Goal: Information Seeking & Learning: Learn about a topic

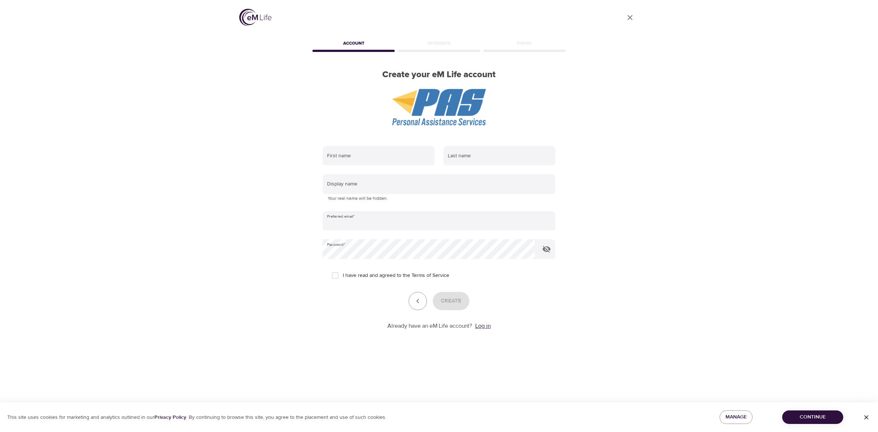
type input "rapacheco@att.net"
click at [483, 327] on link "Log in" at bounding box center [482, 325] width 15 height 7
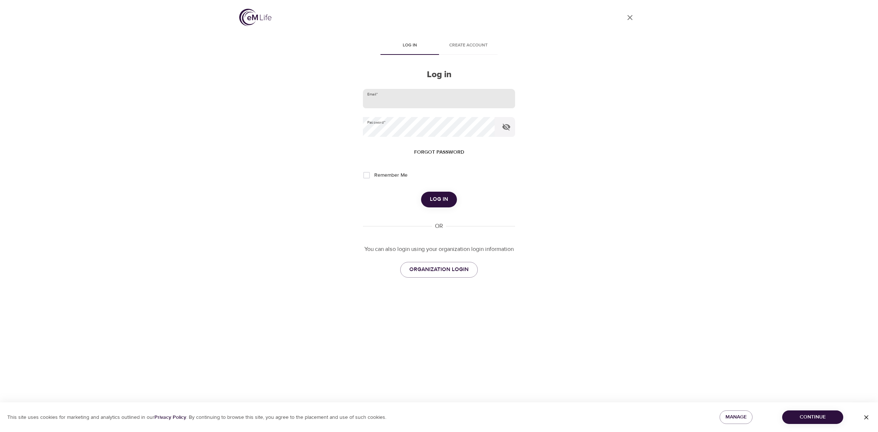
type input "rapacheco@att.net"
click at [445, 98] on input "rapacheco@att.net" at bounding box center [439, 99] width 152 height 20
click at [446, 204] on span "Log in" at bounding box center [439, 200] width 18 height 10
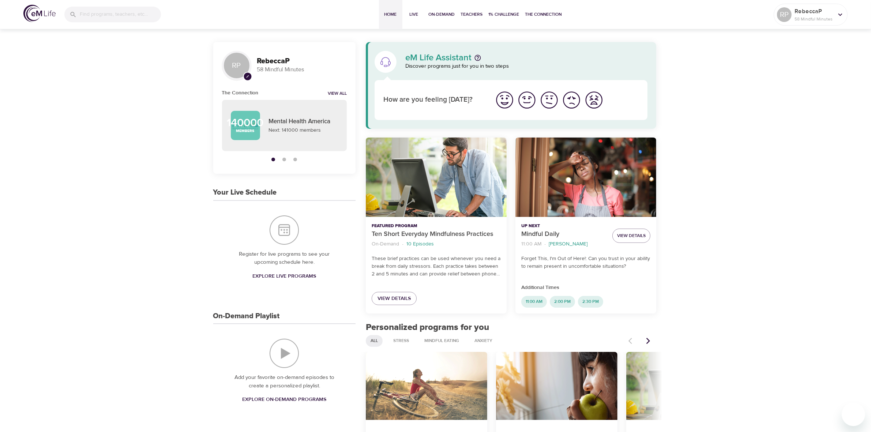
click at [534, 101] on img "I'm feeling good" at bounding box center [527, 100] width 20 height 20
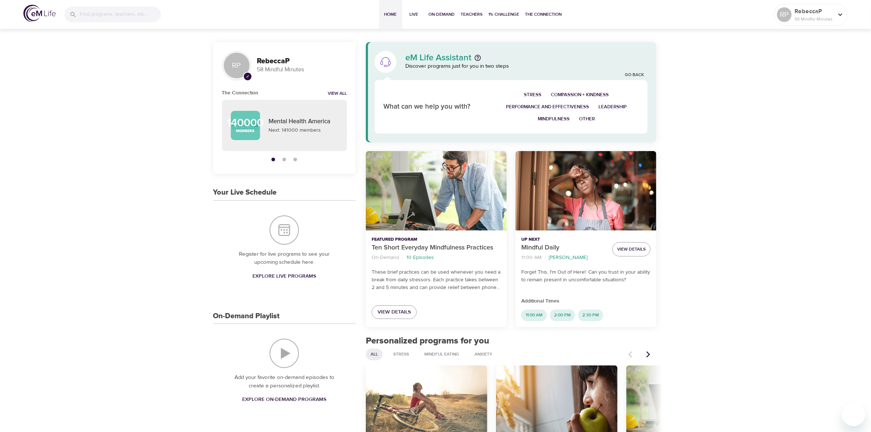
click at [611, 104] on span "Leadership" at bounding box center [613, 107] width 28 height 8
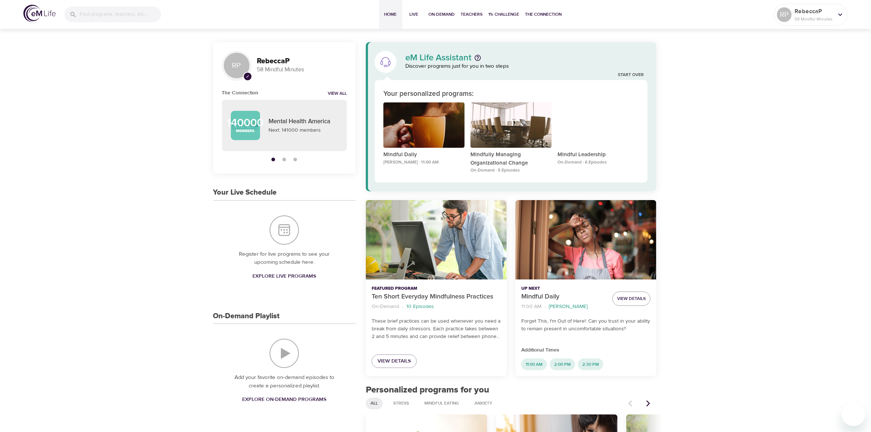
scroll to position [91, 0]
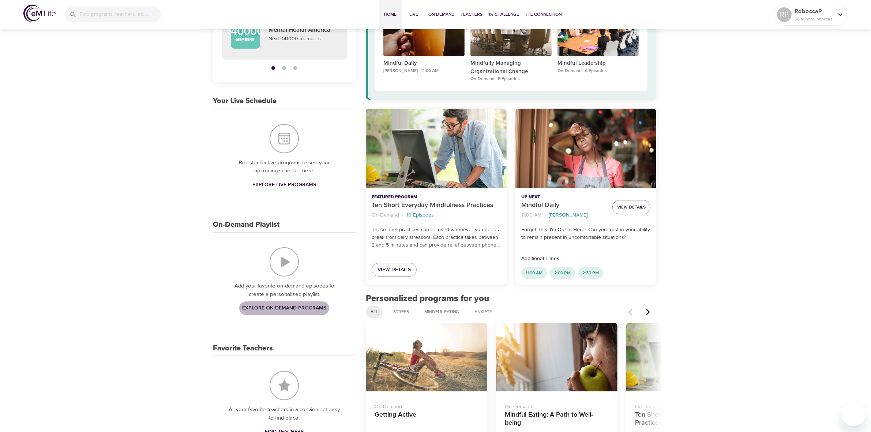
click at [280, 310] on span "Explore On-Demand Programs" at bounding box center [284, 308] width 84 height 9
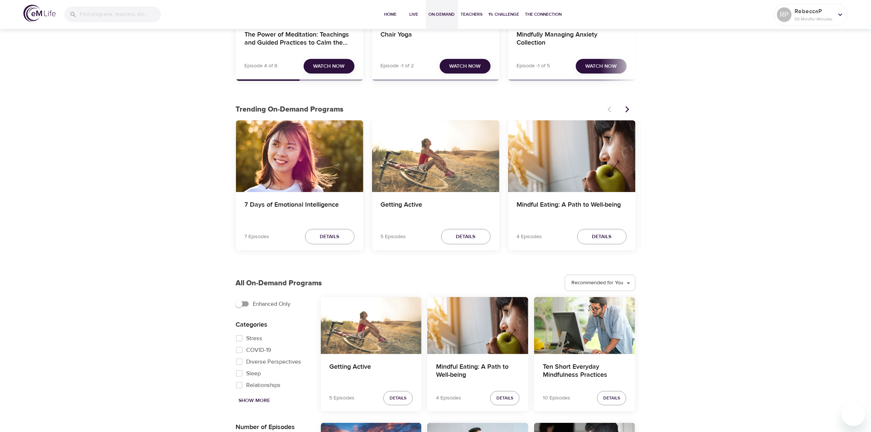
scroll to position [229, 0]
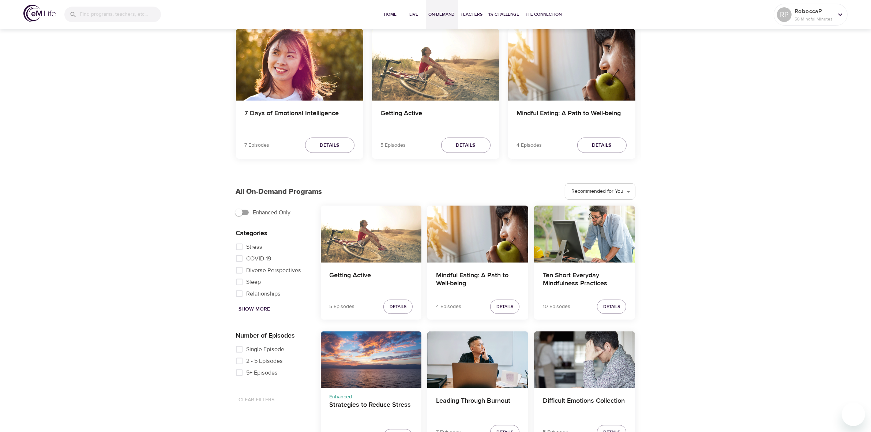
click at [242, 247] on input "Stress" at bounding box center [239, 247] width 15 height 12
checkbox input "true"
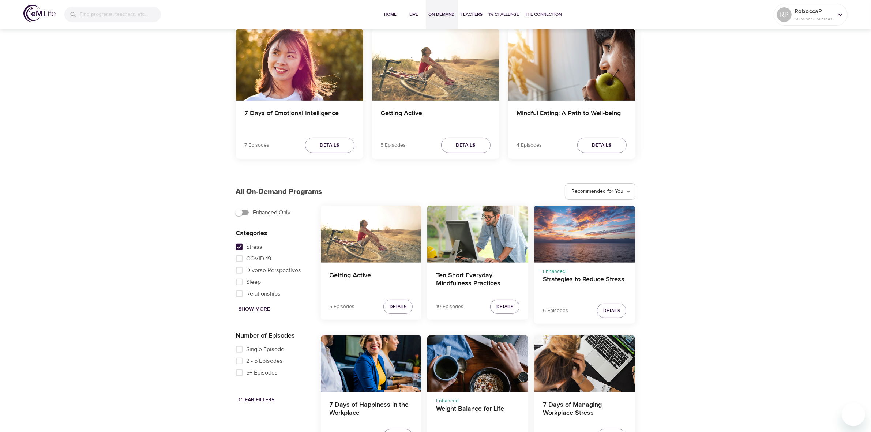
click at [239, 273] on input "Diverse Perspectives" at bounding box center [239, 271] width 15 height 12
checkbox input "true"
click at [247, 310] on span "Show More" at bounding box center [254, 309] width 31 height 9
click at [266, 271] on span "Resilience" at bounding box center [260, 266] width 27 height 9
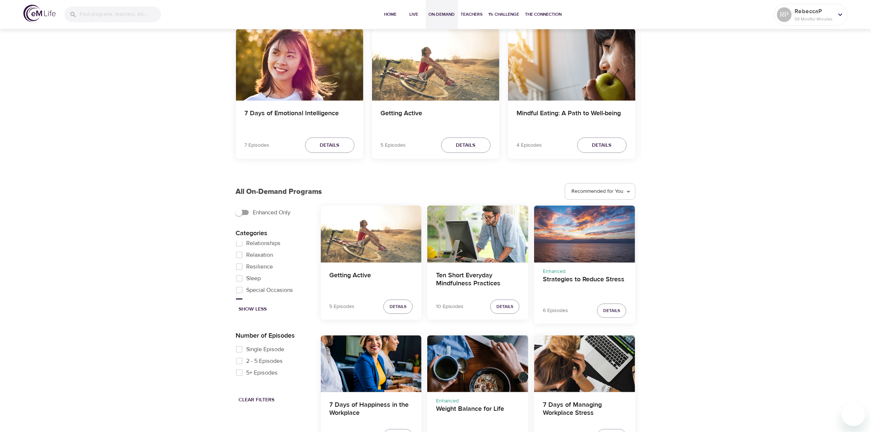
click at [247, 273] on input "Resilience" at bounding box center [239, 267] width 15 height 12
checkbox input "true"
click at [237, 246] on input "The Learning Series" at bounding box center [239, 241] width 15 height 12
checkbox input "true"
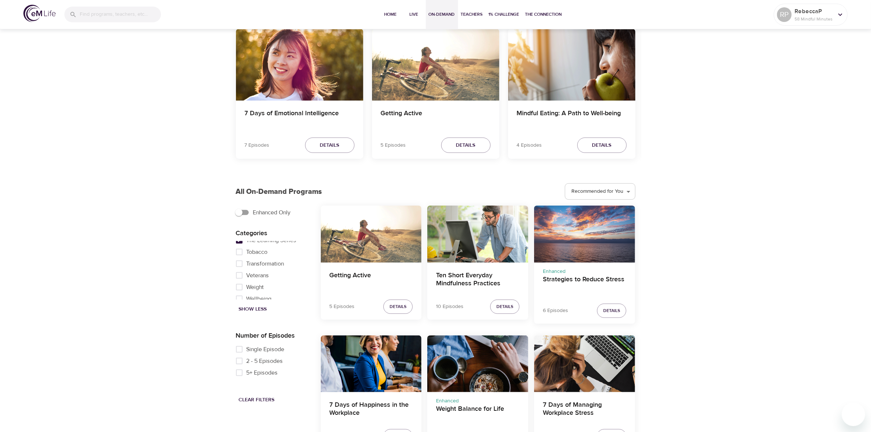
scroll to position [473, 0]
click at [269, 295] on span "Wellbeing" at bounding box center [259, 293] width 25 height 9
click at [247, 295] on input "Wellbeing" at bounding box center [239, 294] width 15 height 12
checkbox input "true"
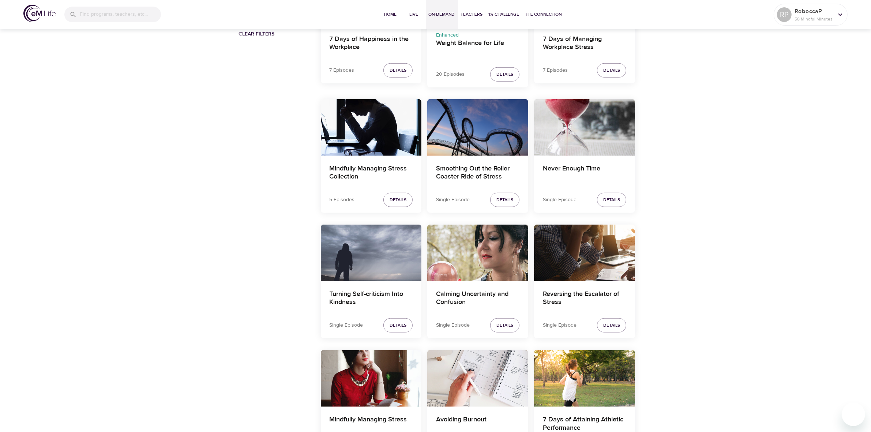
scroll to position [640, 0]
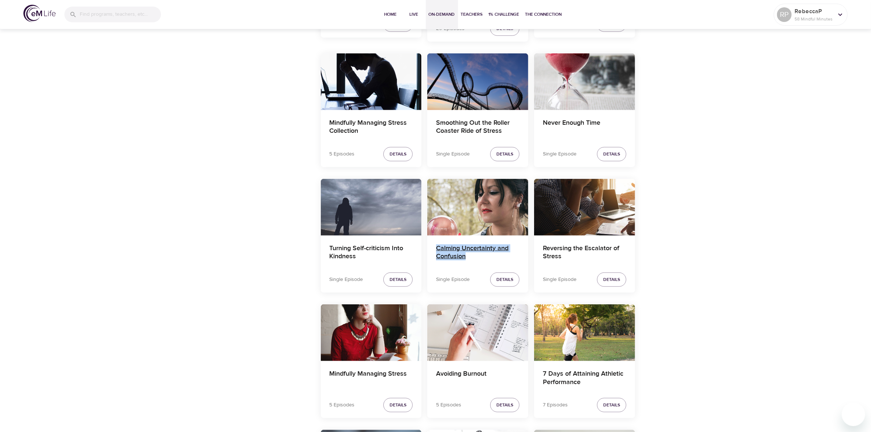
drag, startPoint x: 430, startPoint y: 248, endPoint x: 472, endPoint y: 259, distance: 43.1
click at [472, 259] on div "Calming Uncertainty and Confusion" at bounding box center [477, 253] width 101 height 35
copy h4 "Calming Uncertainty and Confusion"
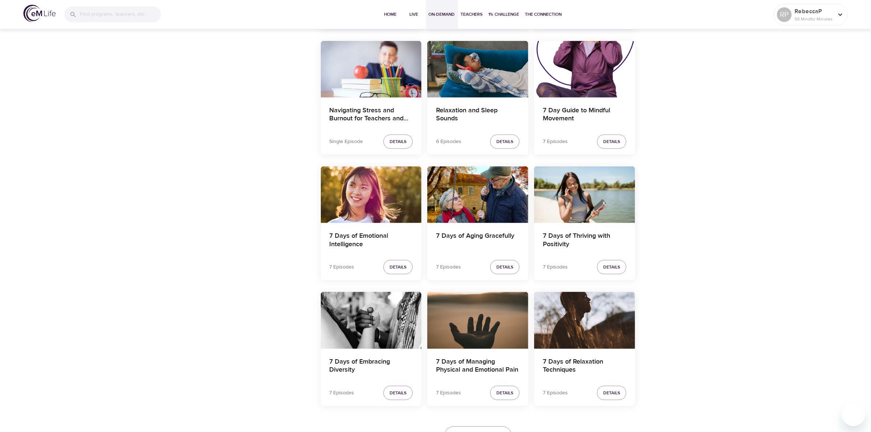
scroll to position [1315, 0]
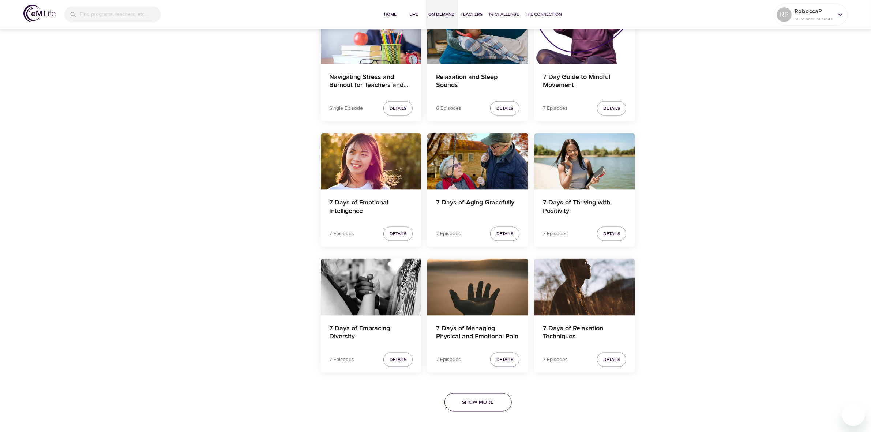
click at [485, 407] on span "Show More" at bounding box center [477, 402] width 31 height 9
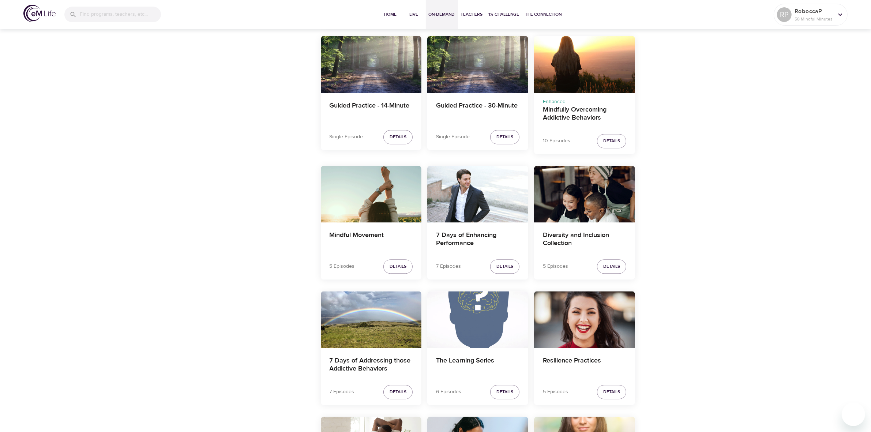
scroll to position [2093, 0]
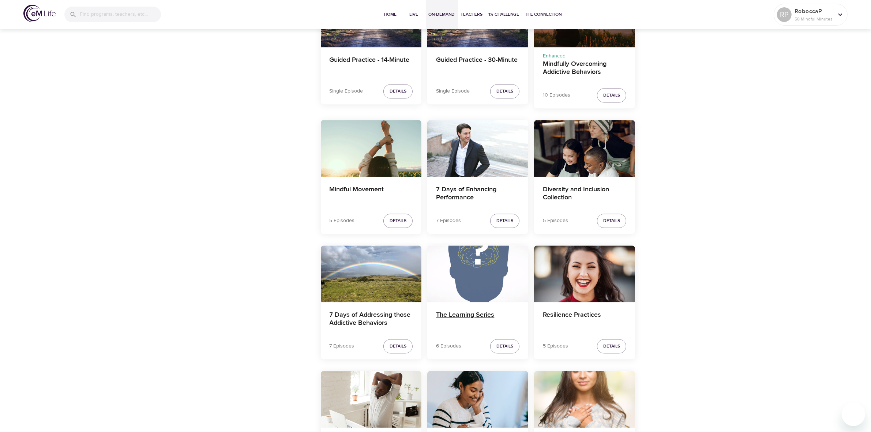
click at [465, 318] on h4 "The Learning Series" at bounding box center [477, 320] width 83 height 18
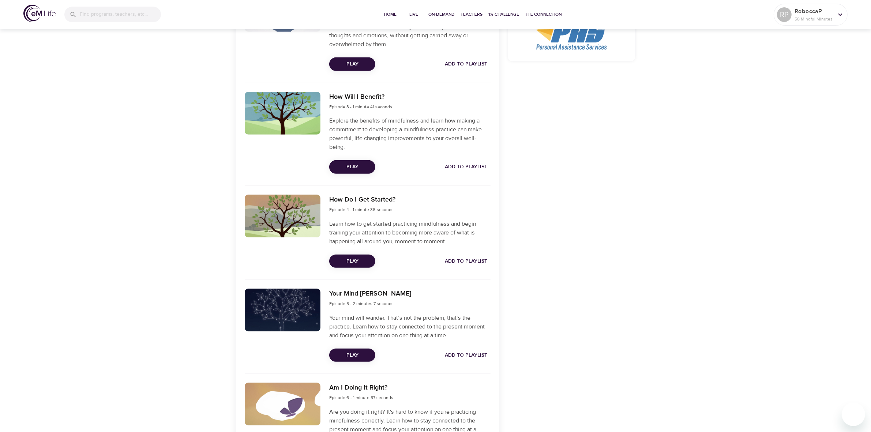
scroll to position [491, 0]
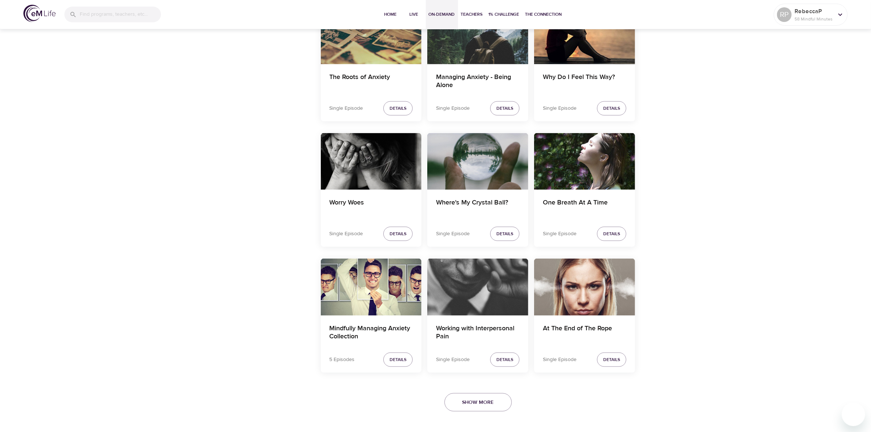
scroll to position [1315, 0]
click at [480, 406] on span "Show More" at bounding box center [477, 402] width 31 height 9
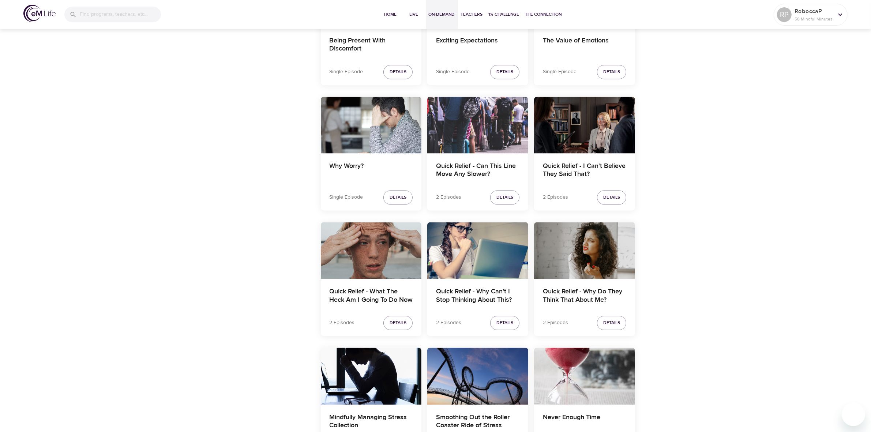
scroll to position [1773, 0]
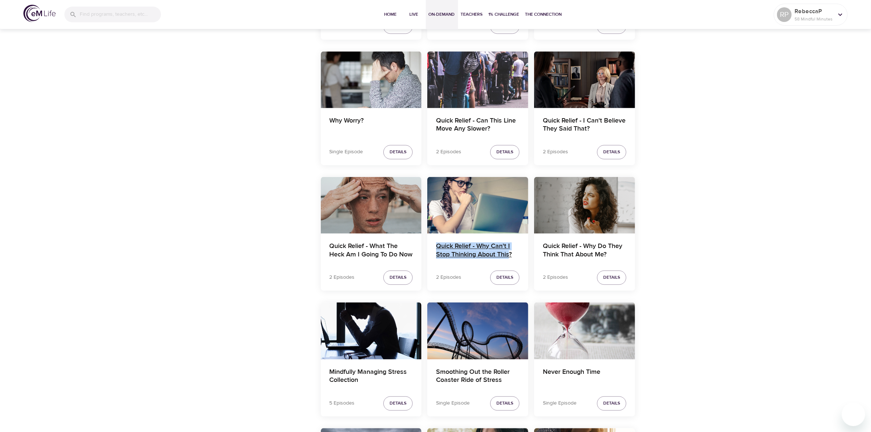
drag, startPoint x: 430, startPoint y: 246, endPoint x: 511, endPoint y: 257, distance: 81.6
click at [511, 257] on div "Quick Relief - Why Can't I Stop Thinking About This?" at bounding box center [477, 250] width 101 height 35
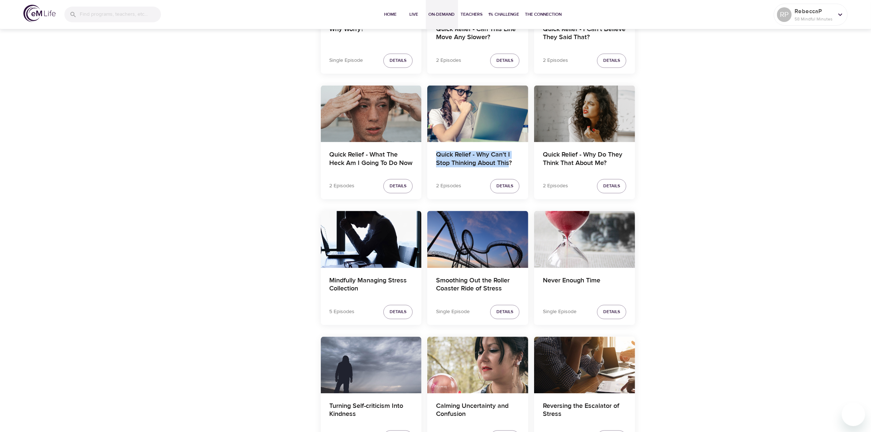
scroll to position [1910, 0]
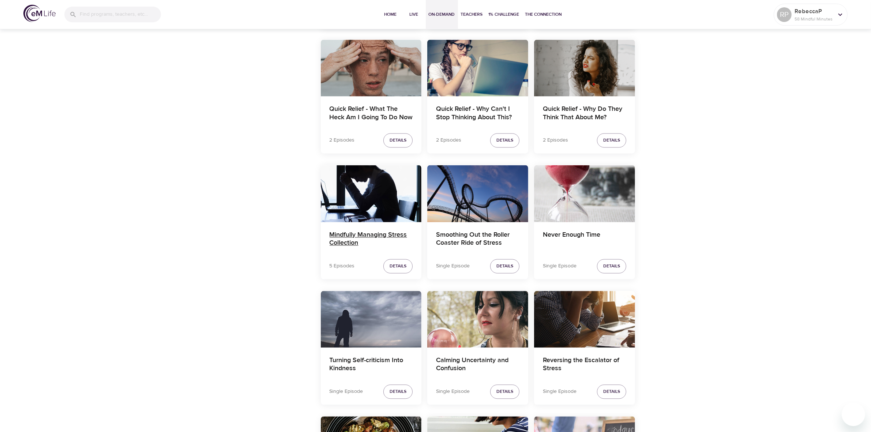
click at [355, 244] on h4 "Mindfully Managing Stress Collection" at bounding box center [371, 240] width 83 height 18
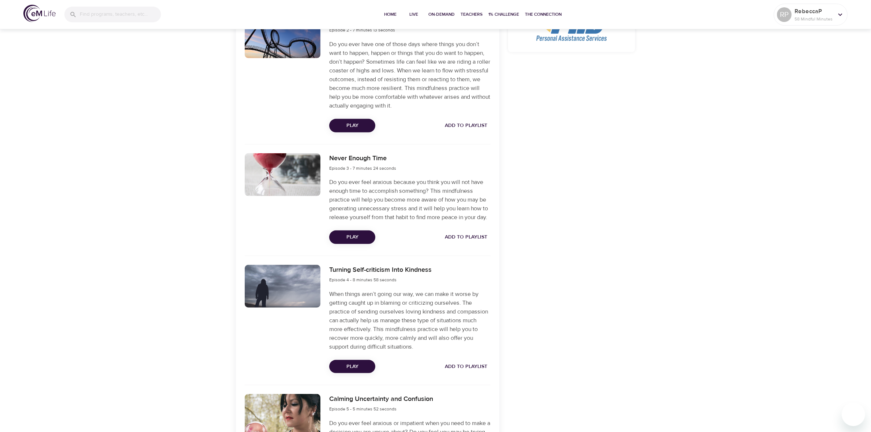
scroll to position [274, 0]
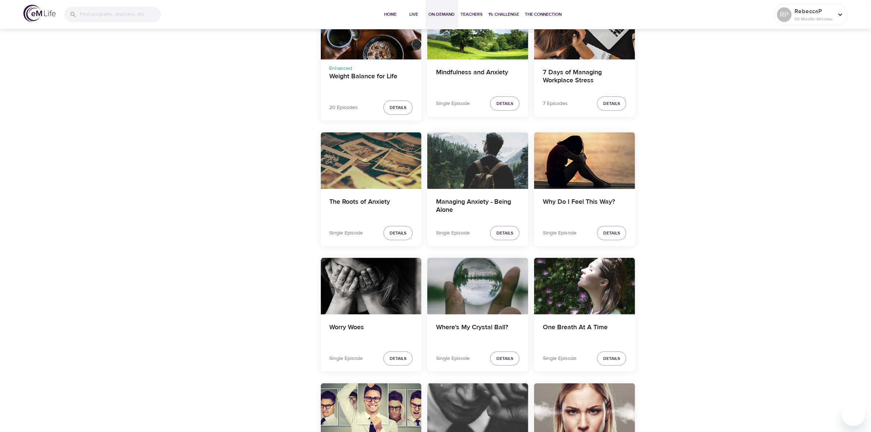
scroll to position [1315, 0]
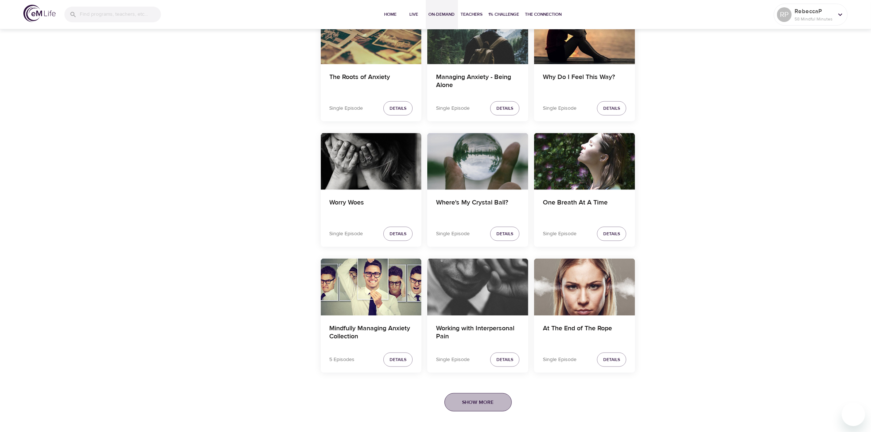
click at [480, 405] on span "Show More" at bounding box center [477, 402] width 31 height 9
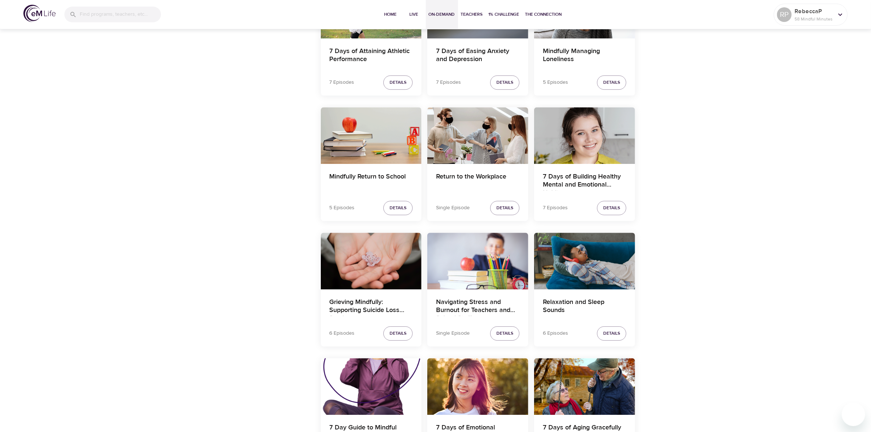
scroll to position [2641, 0]
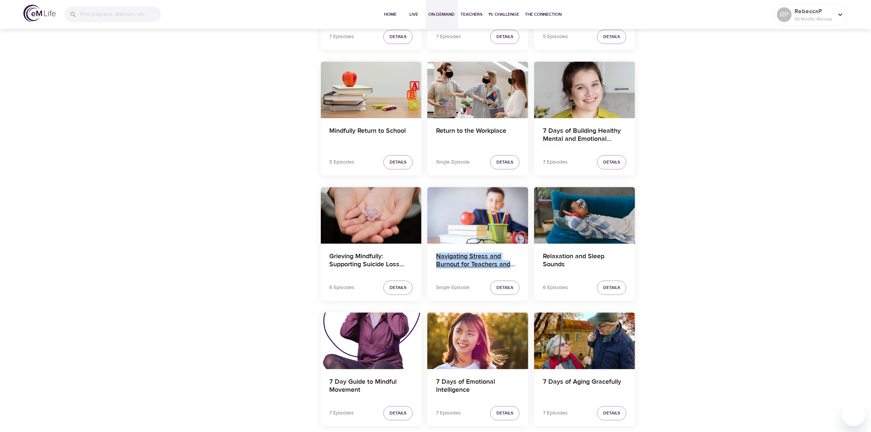
drag, startPoint x: 430, startPoint y: 256, endPoint x: 513, endPoint y: 271, distance: 83.5
click at [513, 271] on div "Navigating Stress and Burnout for Teachers and School Staff" at bounding box center [477, 261] width 101 height 35
click at [496, 289] on button "Details" at bounding box center [504, 288] width 29 height 14
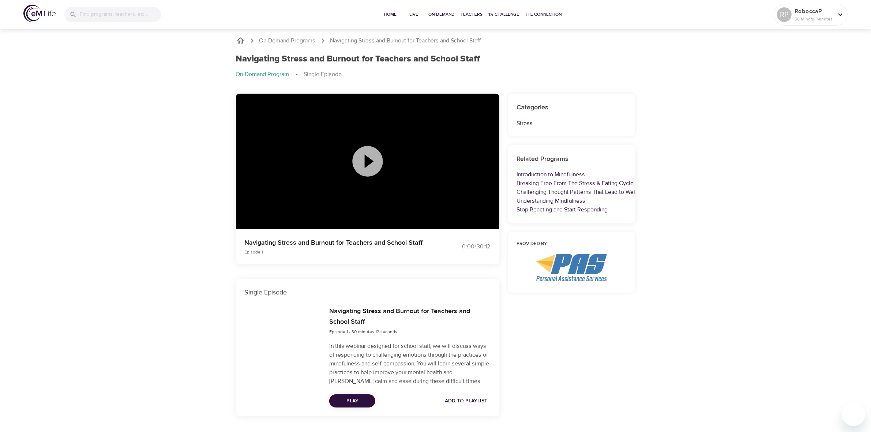
scroll to position [21, 0]
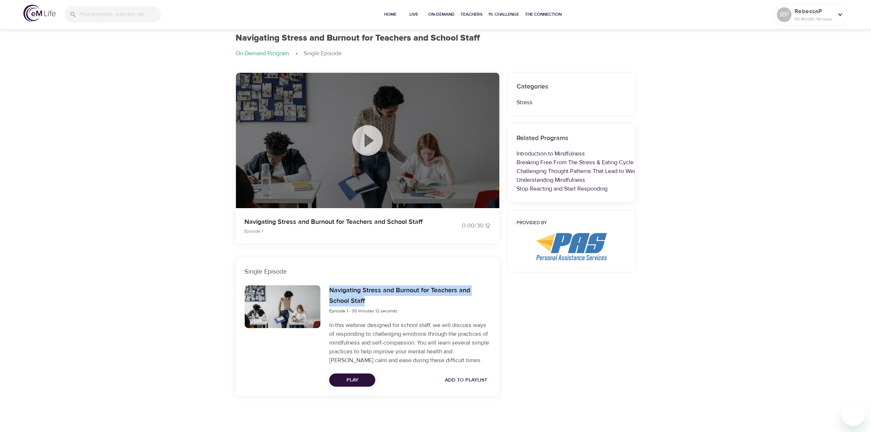
drag, startPoint x: 329, startPoint y: 290, endPoint x: 367, endPoint y: 300, distance: 39.4
click at [367, 300] on div "Navigating Stress and Burnout for Teachers and School Staff Episode 1 - 30 minu…" at bounding box center [410, 336] width 170 height 110
copy h6 "Navigating Stress and Burnout for Teachers and School Staff"
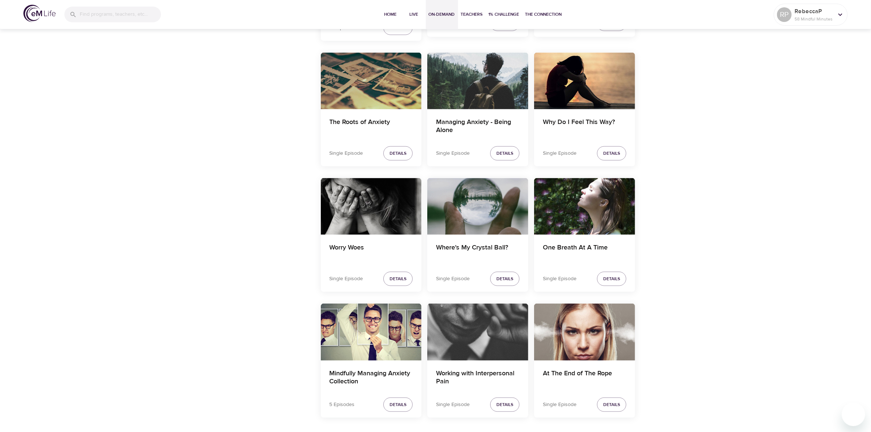
scroll to position [1315, 0]
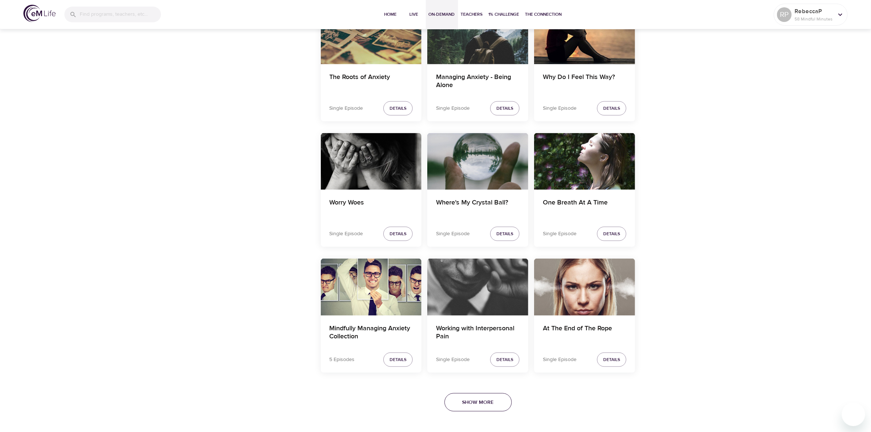
click at [489, 407] on span "Show More" at bounding box center [477, 402] width 31 height 9
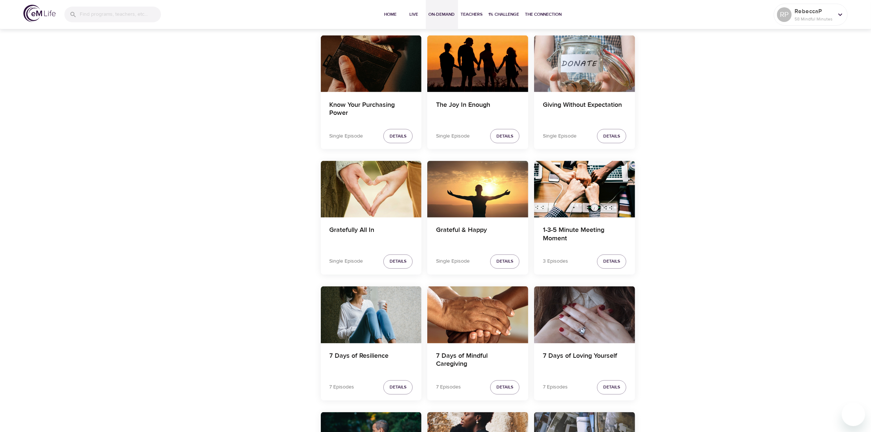
scroll to position [5111, 0]
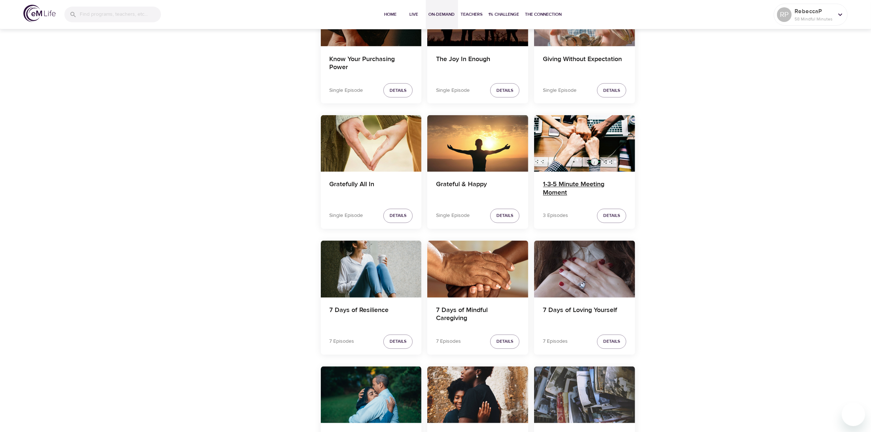
click at [562, 195] on h4 "1-3-5 Minute Meeting Moment" at bounding box center [584, 190] width 83 height 18
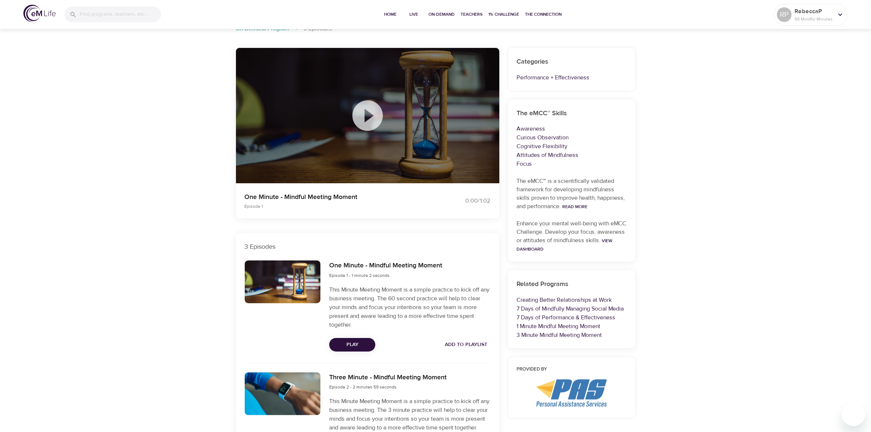
scroll to position [137, 0]
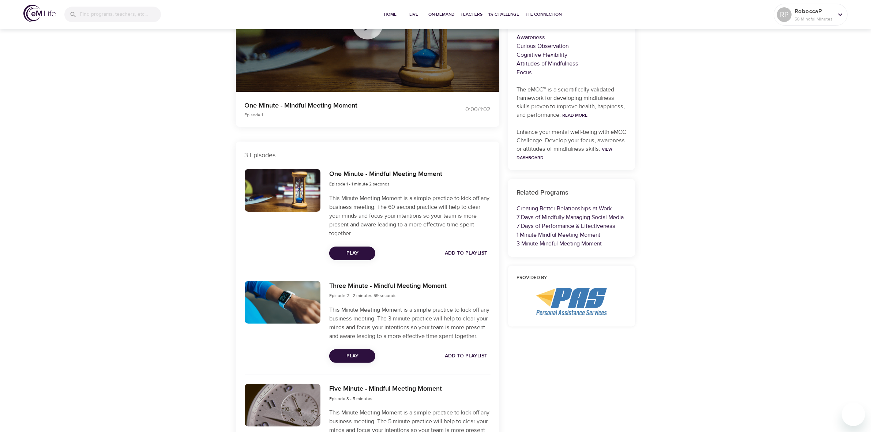
click at [466, 252] on span "Add to Playlist" at bounding box center [466, 253] width 42 height 9
click at [467, 361] on span "Add to Playlist" at bounding box center [466, 356] width 42 height 9
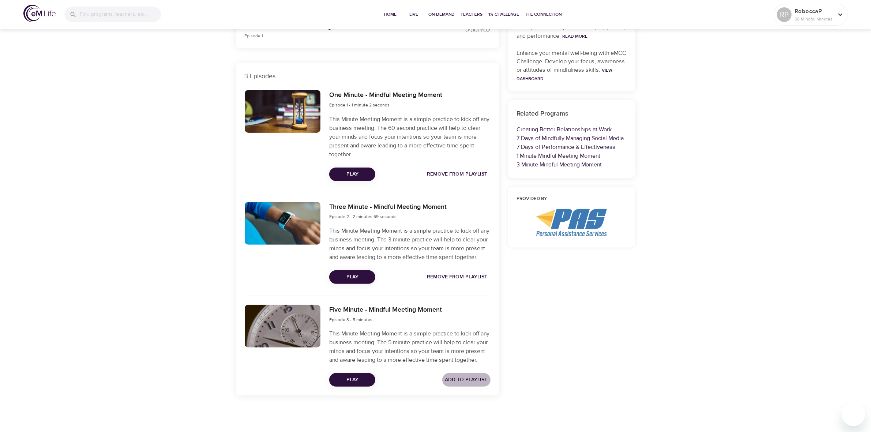
click at [472, 385] on span "Add to Playlist" at bounding box center [466, 379] width 42 height 9
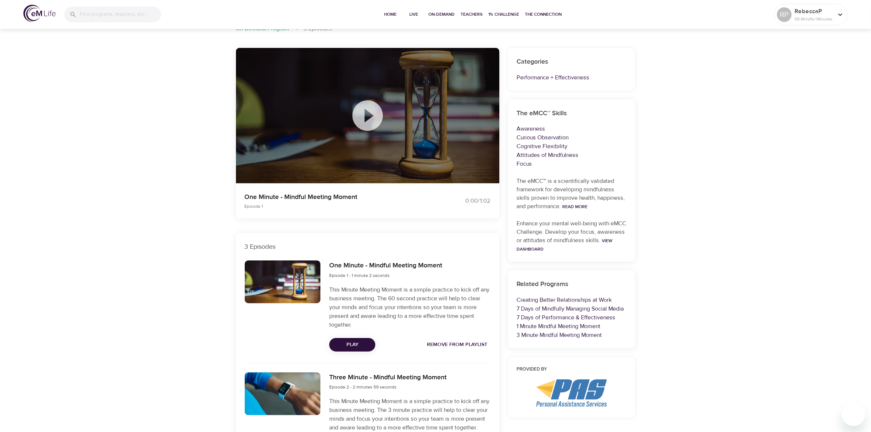
scroll to position [0, 0]
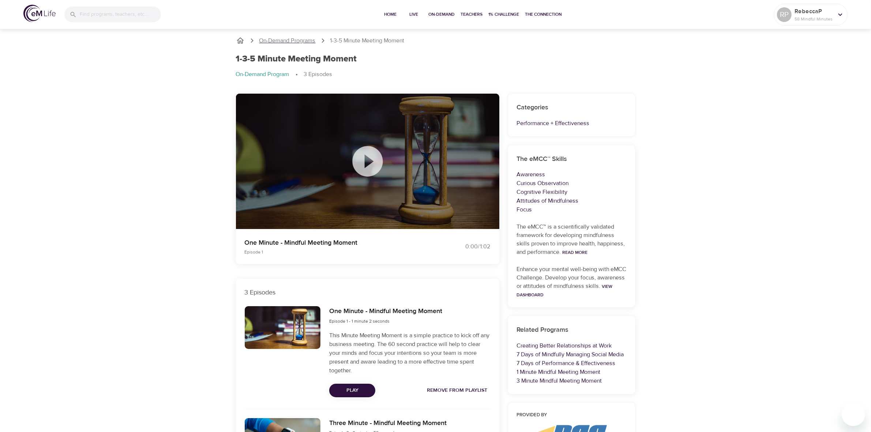
click at [310, 42] on p "On-Demand Programs" at bounding box center [287, 41] width 56 height 8
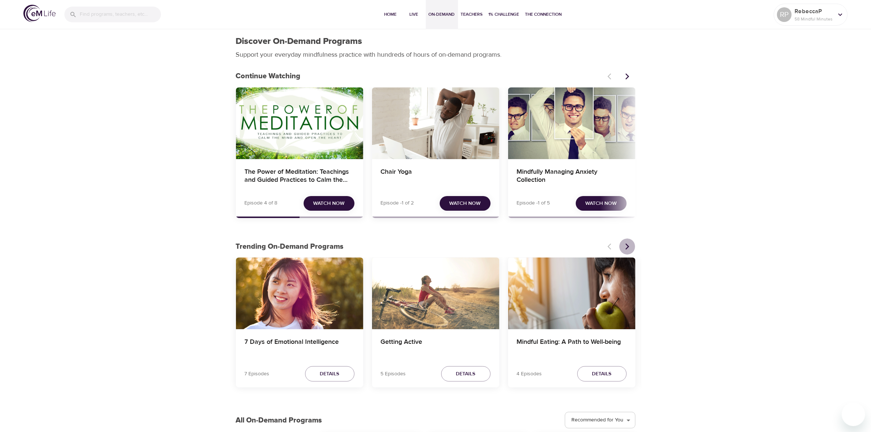
click at [628, 251] on button "Next items" at bounding box center [627, 247] width 16 height 16
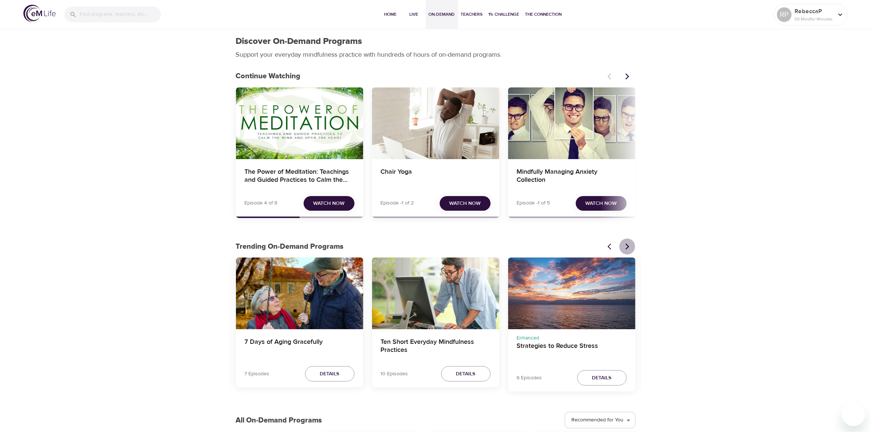
click at [629, 250] on icon "Next items" at bounding box center [627, 246] width 7 height 7
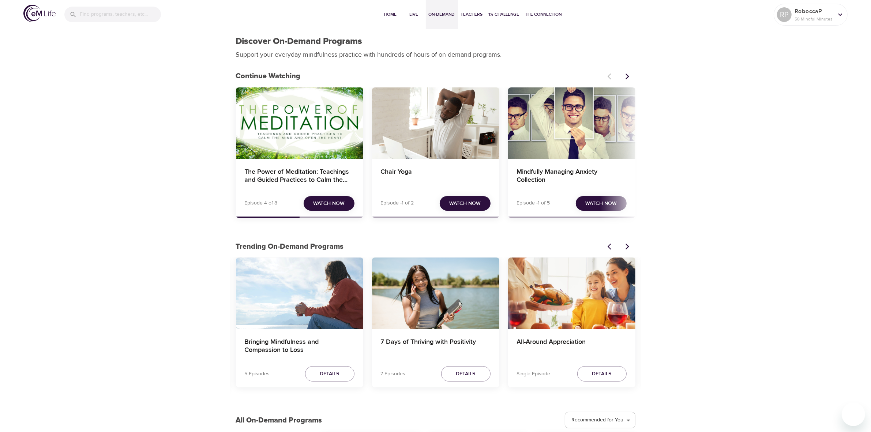
click at [629, 250] on icon "Next items" at bounding box center [627, 246] width 7 height 7
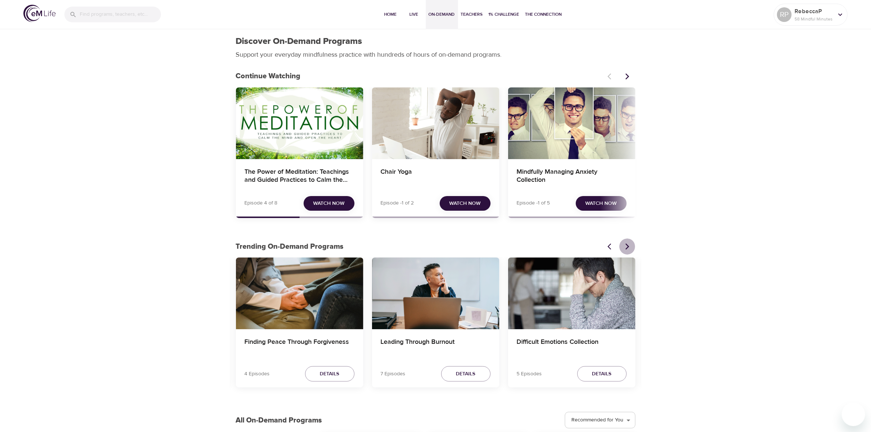
click at [629, 250] on icon "Next items" at bounding box center [627, 246] width 7 height 7
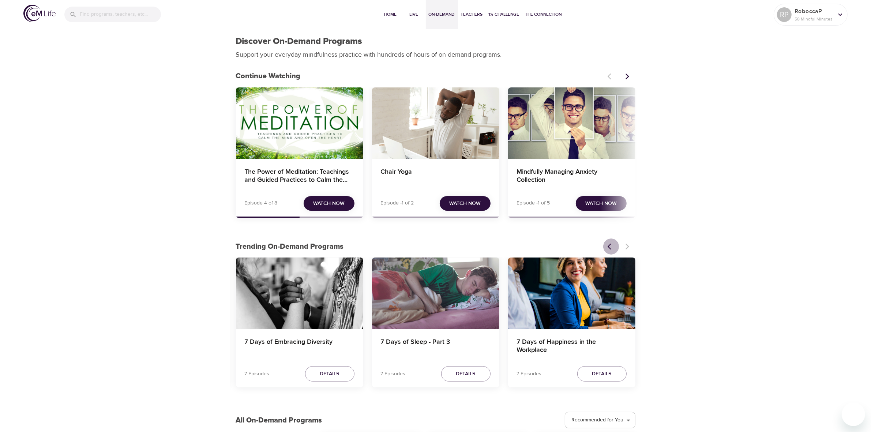
click at [614, 246] on icon "Previous items" at bounding box center [611, 246] width 7 height 7
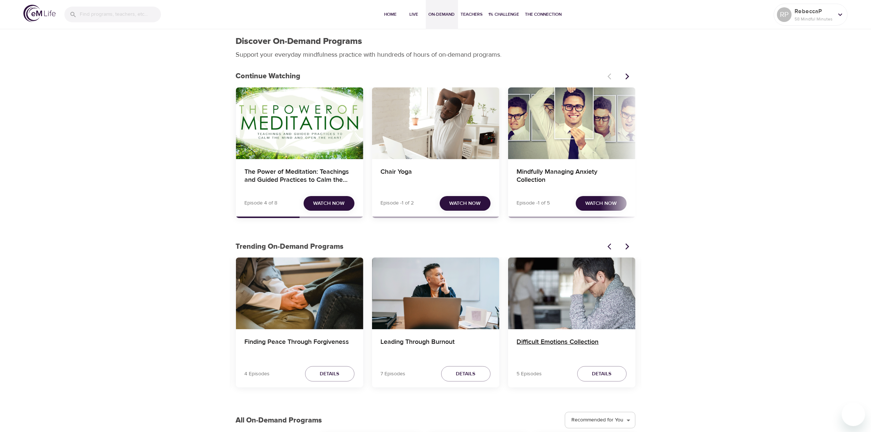
click at [561, 341] on h4 "Difficult Emotions Collection" at bounding box center [572, 347] width 110 height 18
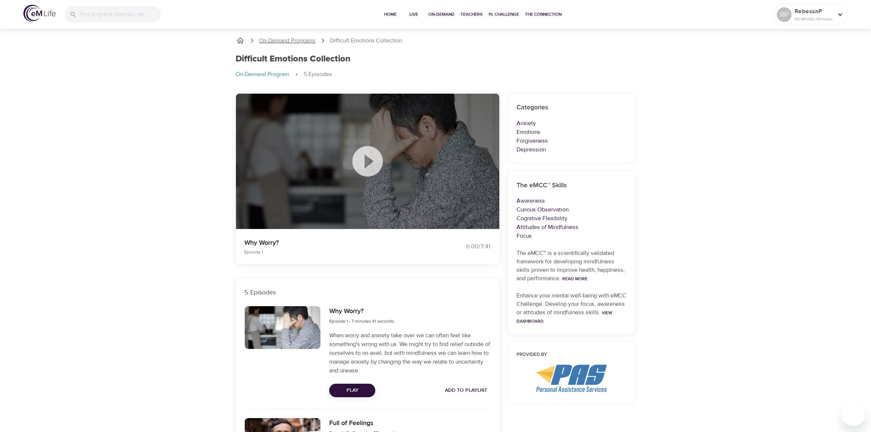
click at [285, 41] on p "On-Demand Programs" at bounding box center [287, 41] width 56 height 8
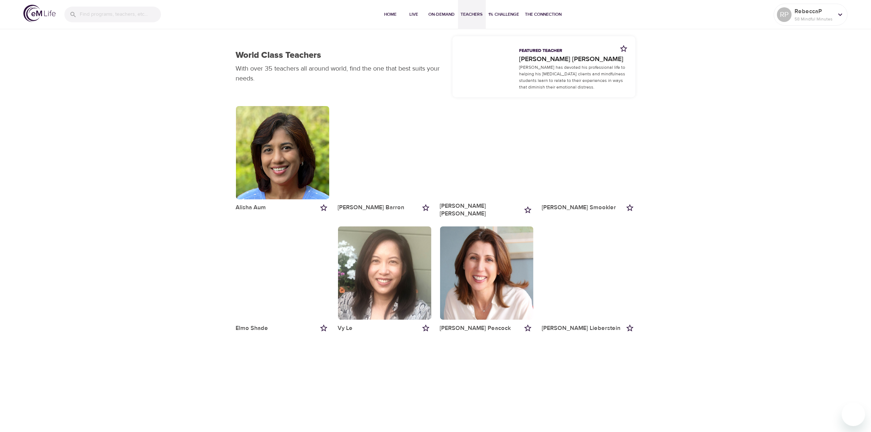
scroll to position [183, 0]
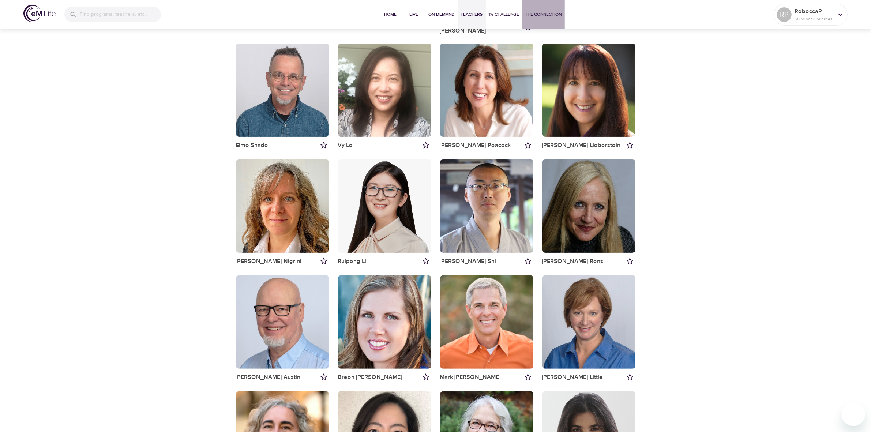
click at [547, 12] on span "The Connection" at bounding box center [543, 15] width 37 height 8
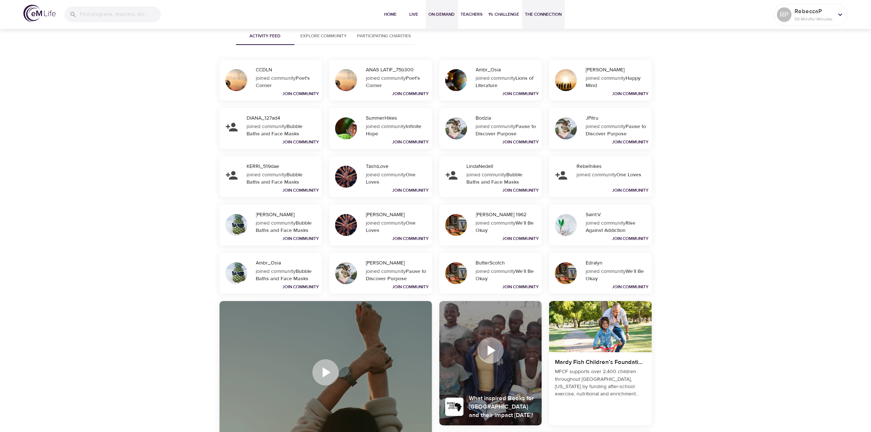
click at [440, 14] on span "On-Demand" at bounding box center [442, 15] width 26 height 8
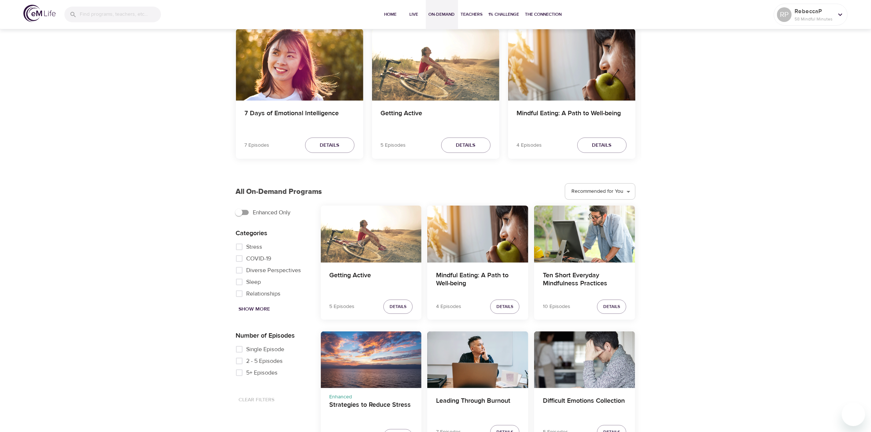
scroll to position [274, 0]
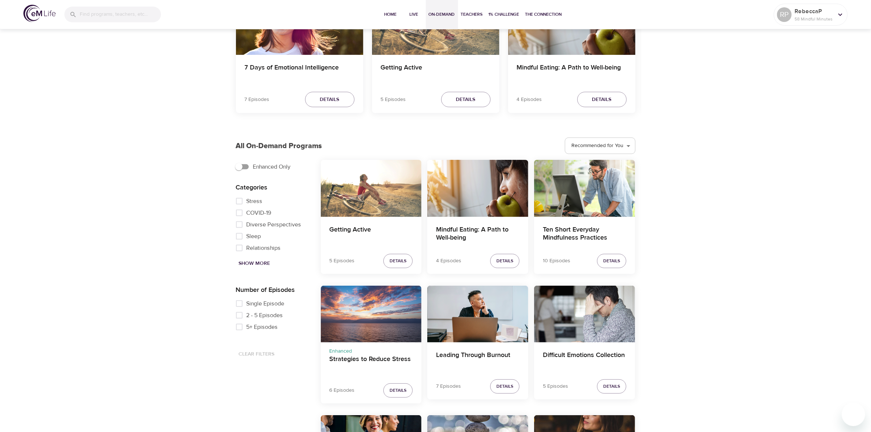
click at [244, 260] on span "Show More" at bounding box center [254, 263] width 31 height 9
click at [240, 203] on input "Acceptance" at bounding box center [239, 201] width 15 height 12
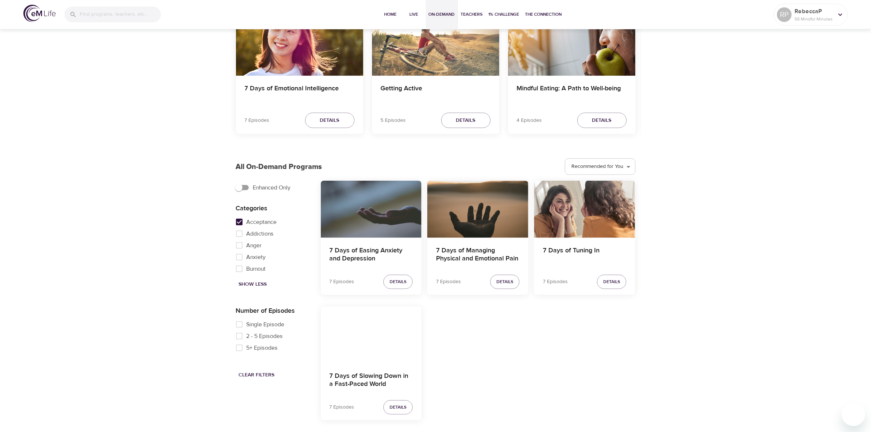
scroll to position [254, 0]
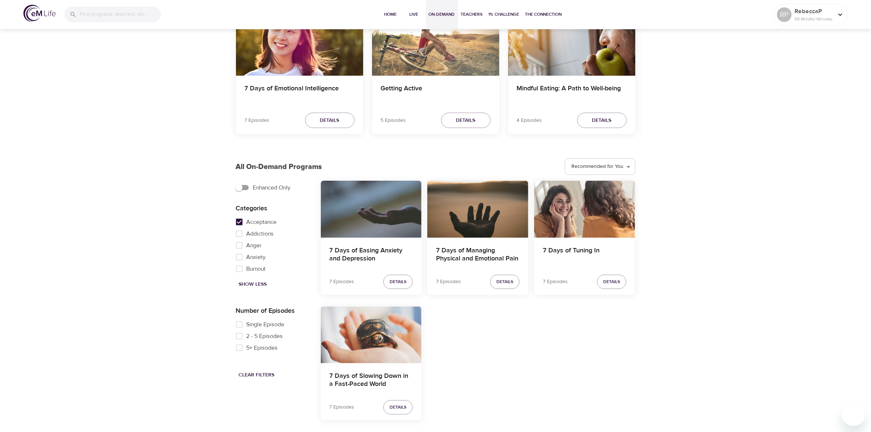
click at [239, 220] on input "Acceptance" at bounding box center [239, 222] width 15 height 12
checkbox input "false"
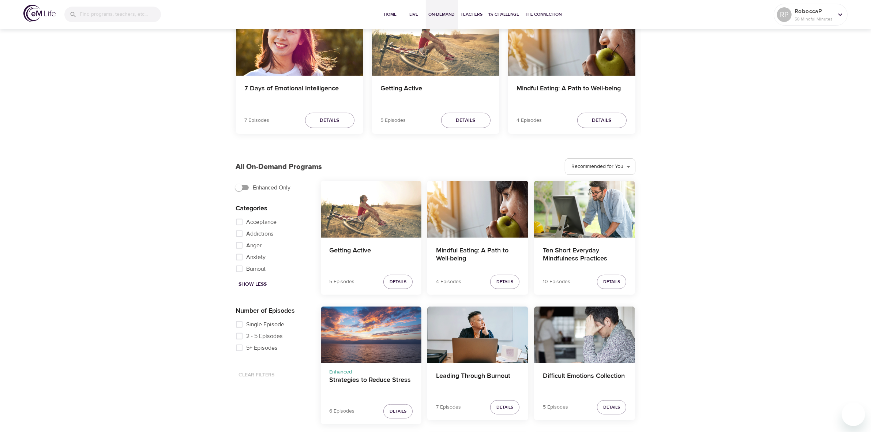
scroll to position [274, 0]
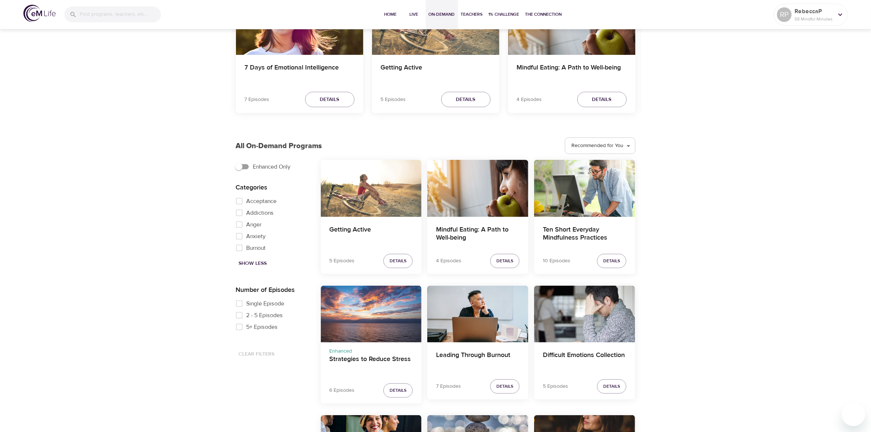
click at [259, 237] on span "Anxiety" at bounding box center [256, 236] width 19 height 9
click at [247, 237] on input "Anxiety" at bounding box center [239, 236] width 15 height 12
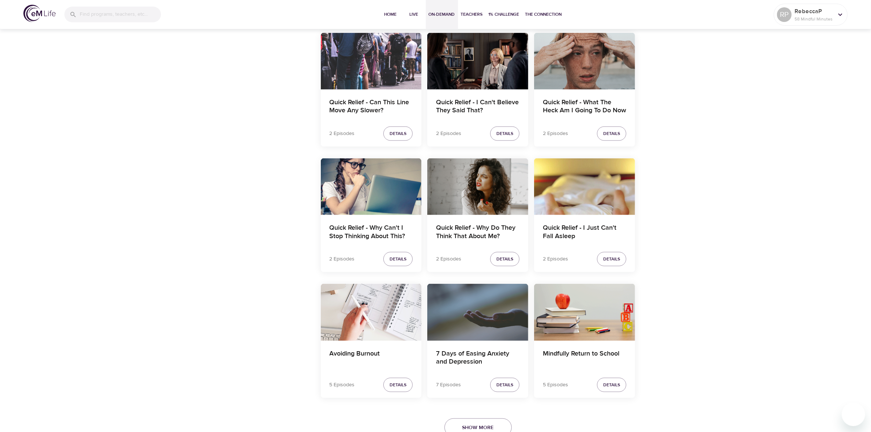
scroll to position [1307, 0]
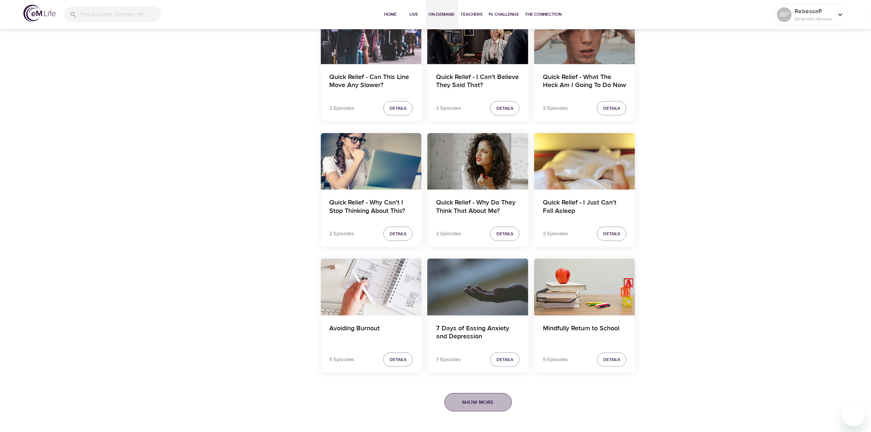
click at [485, 405] on span "Show More" at bounding box center [477, 402] width 31 height 9
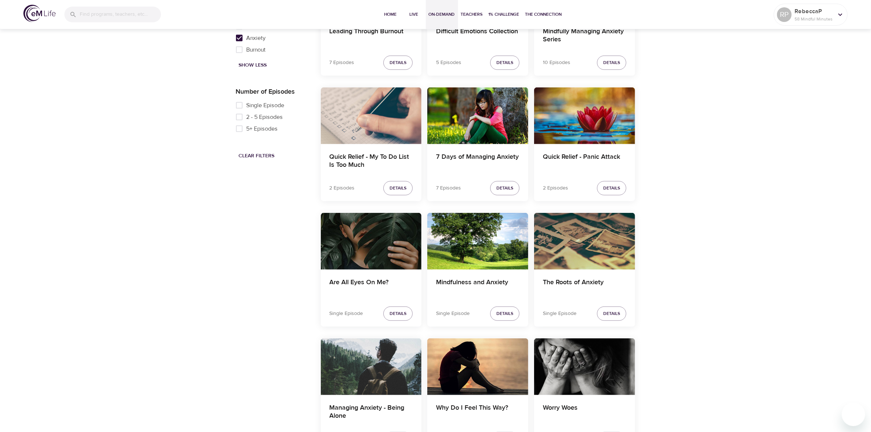
scroll to position [198, 0]
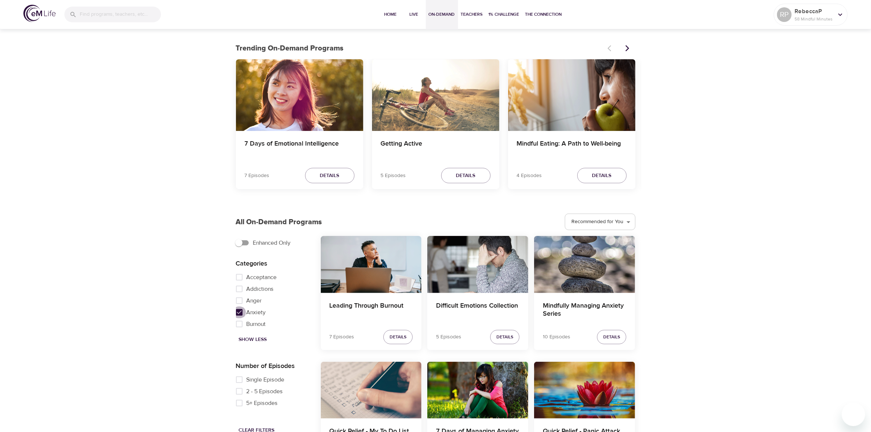
click at [238, 314] on input "Anxiety" at bounding box center [239, 313] width 15 height 12
checkbox input "false"
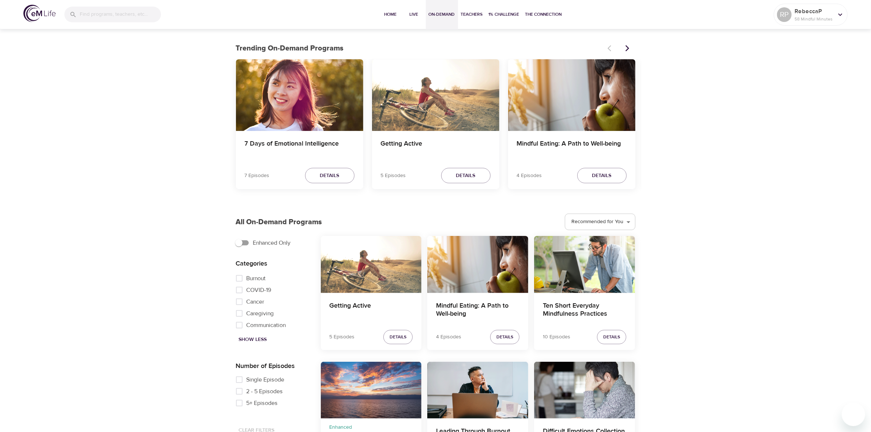
scroll to position [0, 0]
click at [254, 278] on span "Acceptance" at bounding box center [262, 277] width 30 height 9
click at [247, 278] on input "Acceptance" at bounding box center [239, 277] width 15 height 12
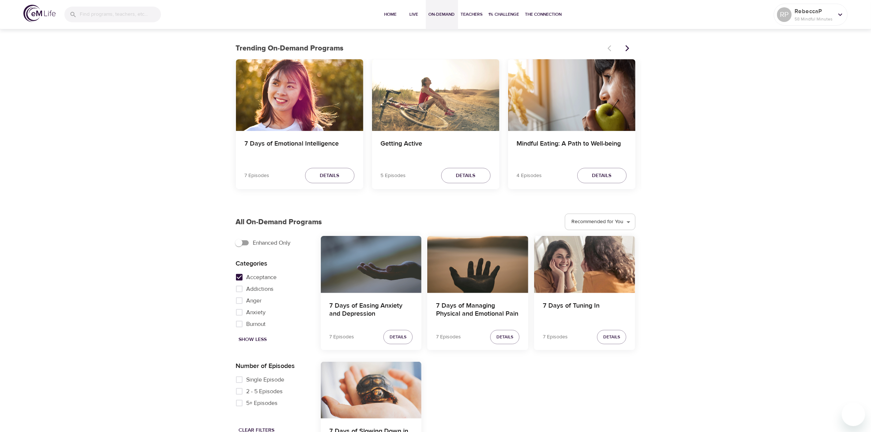
click at [238, 277] on input "Acceptance" at bounding box center [239, 277] width 15 height 12
checkbox input "false"
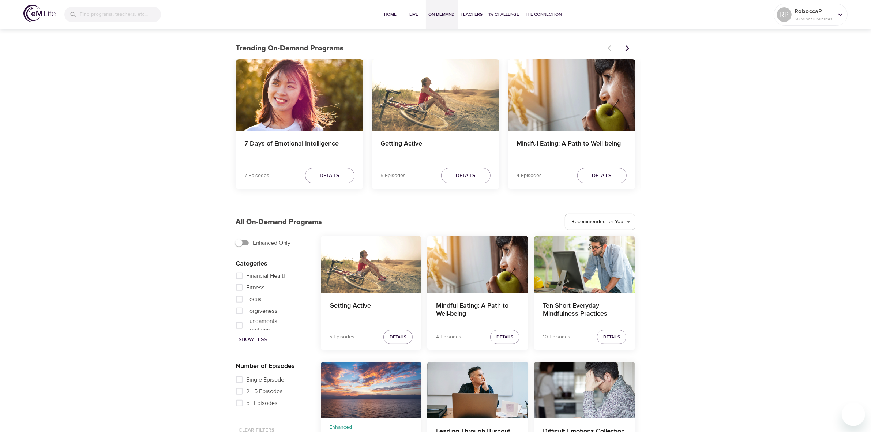
scroll to position [229, 0]
click at [271, 281] on span "Fundamental Practices" at bounding box center [275, 280] width 57 height 18
click at [247, 281] on input "Fundamental Practices" at bounding box center [239, 280] width 15 height 12
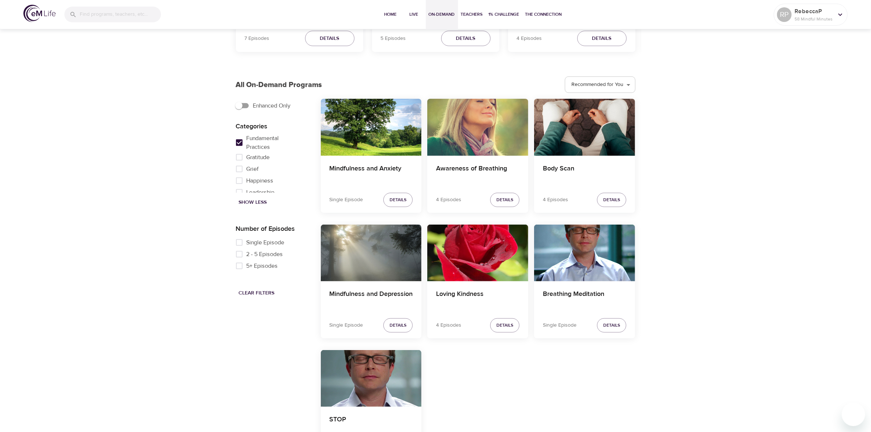
scroll to position [379, 0]
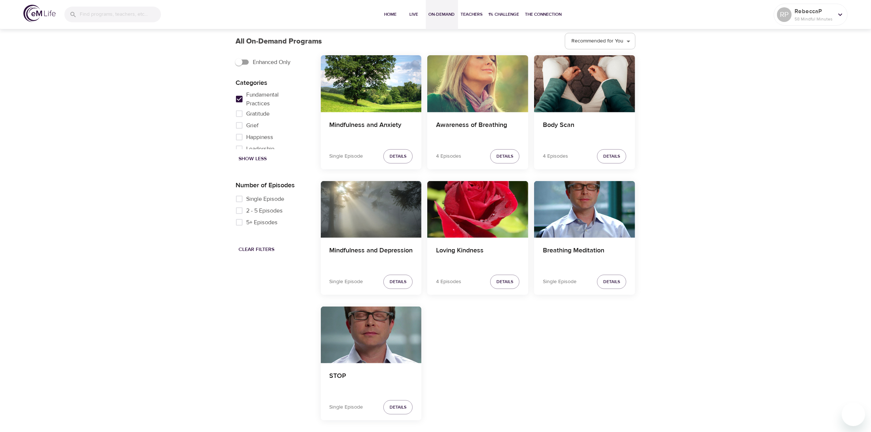
click at [260, 101] on span "Fundamental Practices" at bounding box center [275, 99] width 57 height 18
click at [247, 101] on input "Fundamental Practices" at bounding box center [239, 99] width 15 height 12
checkbox input "false"
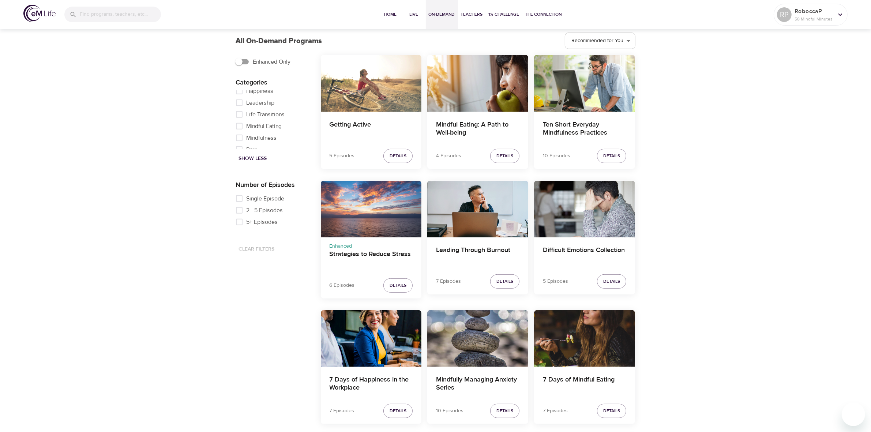
scroll to position [229, 0]
click at [252, 129] on span "Grief" at bounding box center [253, 125] width 12 height 9
click at [247, 129] on input "Grief" at bounding box center [239, 125] width 15 height 12
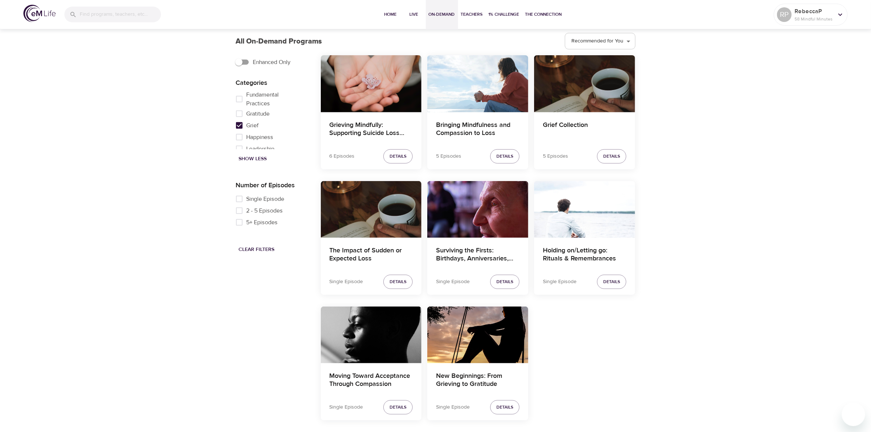
click at [251, 130] on span "Grief" at bounding box center [253, 125] width 12 height 9
click at [247, 131] on input "Grief" at bounding box center [239, 126] width 15 height 12
checkbox input "false"
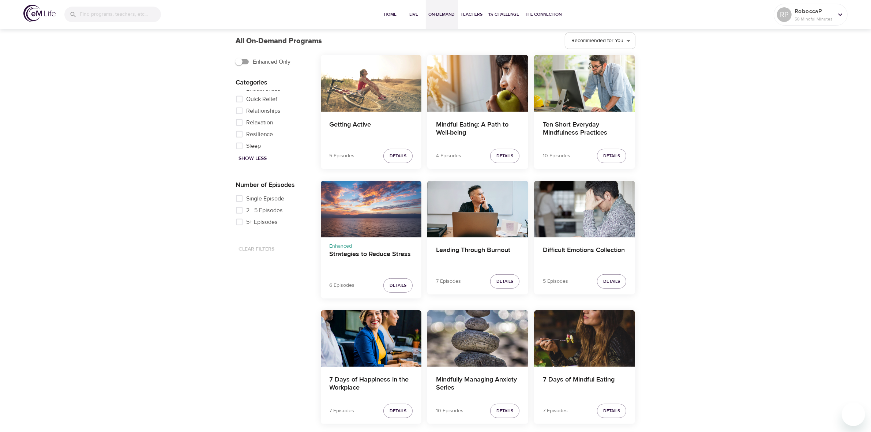
scroll to position [412, 0]
click at [262, 93] on span "Resilience" at bounding box center [260, 88] width 27 height 9
click at [247, 94] on input "Resilience" at bounding box center [239, 89] width 15 height 12
checkbox input "true"
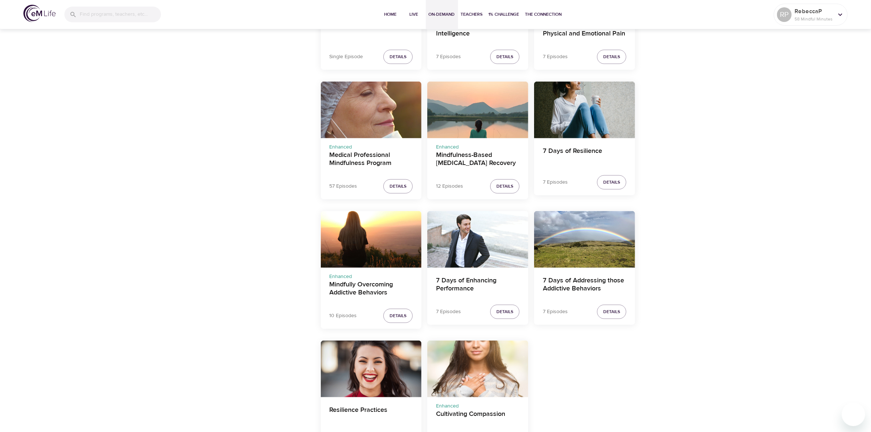
scroll to position [647, 0]
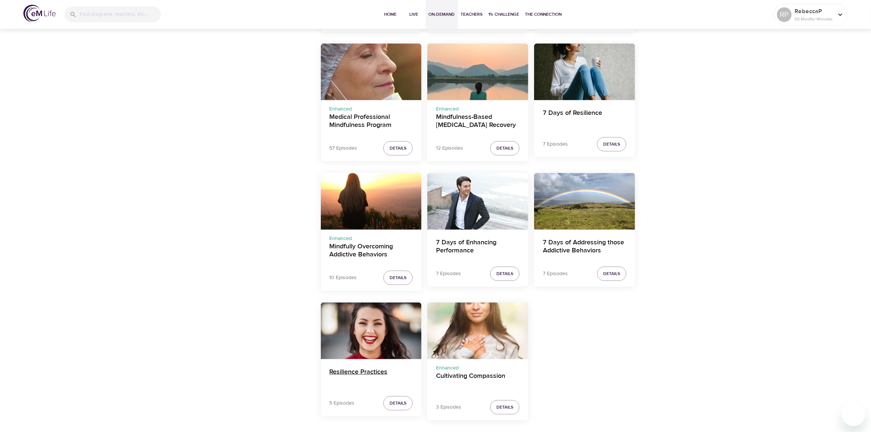
click at [364, 372] on h4 "Resilience Practices" at bounding box center [371, 377] width 83 height 18
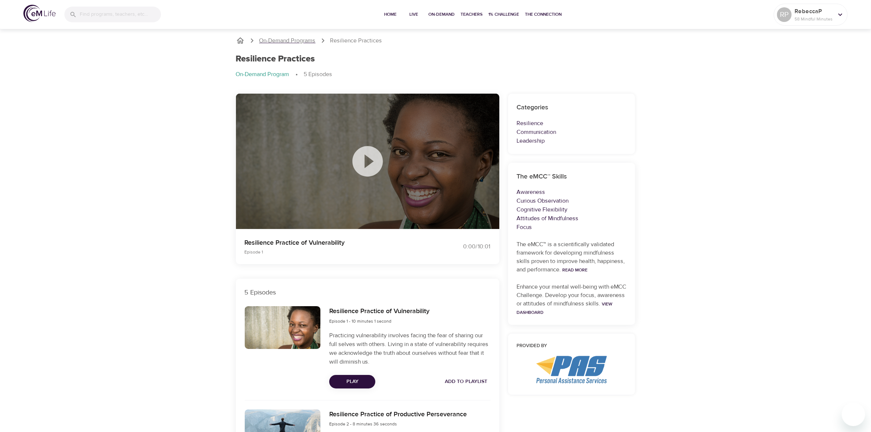
click at [292, 41] on p "On-Demand Programs" at bounding box center [287, 41] width 56 height 8
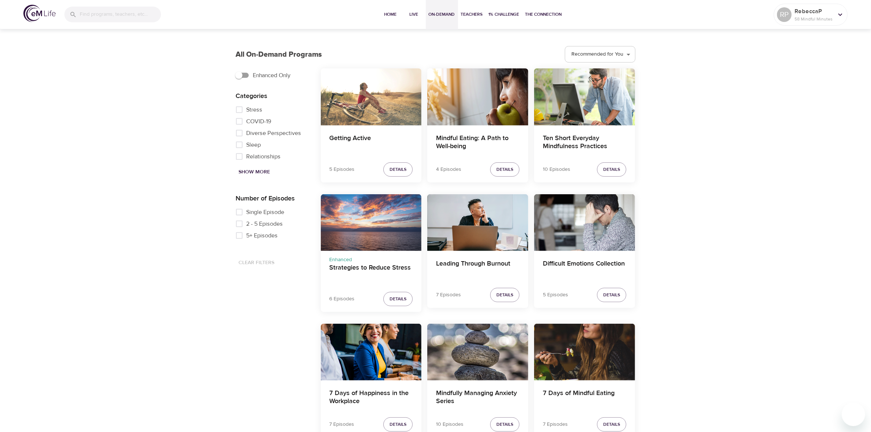
scroll to position [412, 0]
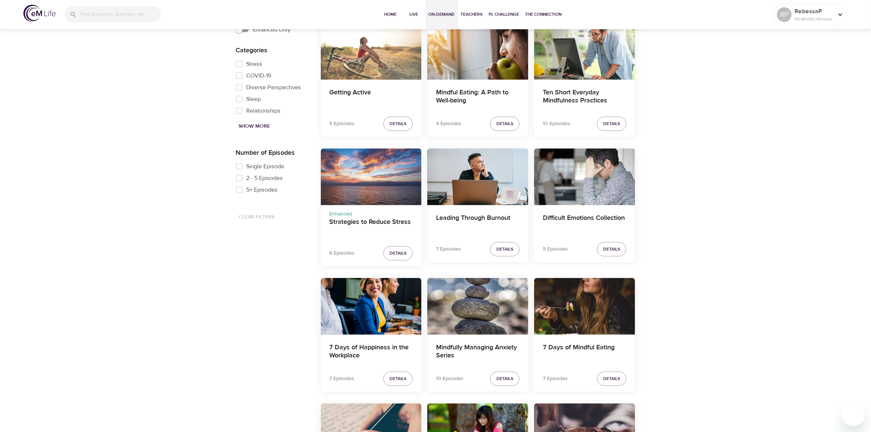
click at [258, 125] on span "Show More" at bounding box center [254, 126] width 31 height 9
click at [282, 84] on span "Special Occasions" at bounding box center [270, 79] width 47 height 9
click at [247, 84] on input "Special Occasions" at bounding box center [239, 80] width 15 height 12
checkbox input "true"
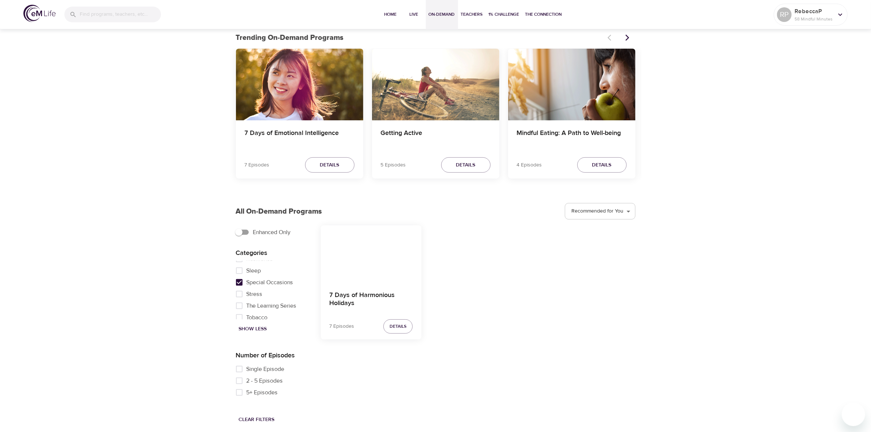
scroll to position [209, 0]
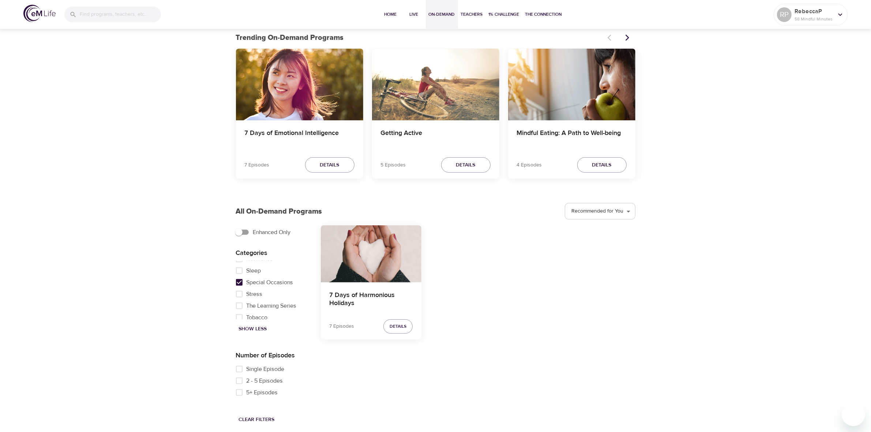
click at [252, 308] on span "The Learning Series" at bounding box center [272, 305] width 50 height 9
click at [247, 308] on input "The Learning Series" at bounding box center [239, 306] width 15 height 12
checkbox input "true"
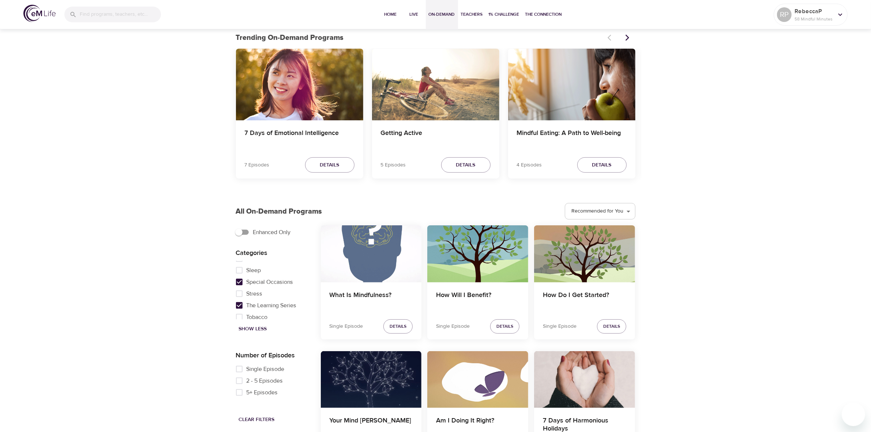
click at [255, 286] on span "Special Occasions" at bounding box center [270, 282] width 47 height 9
click at [247, 287] on input "Special Occasions" at bounding box center [239, 282] width 15 height 12
checkbox input "false"
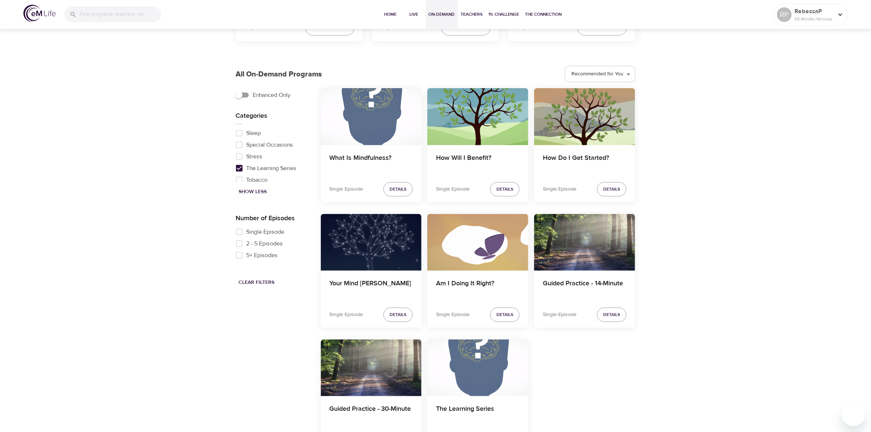
scroll to position [379, 0]
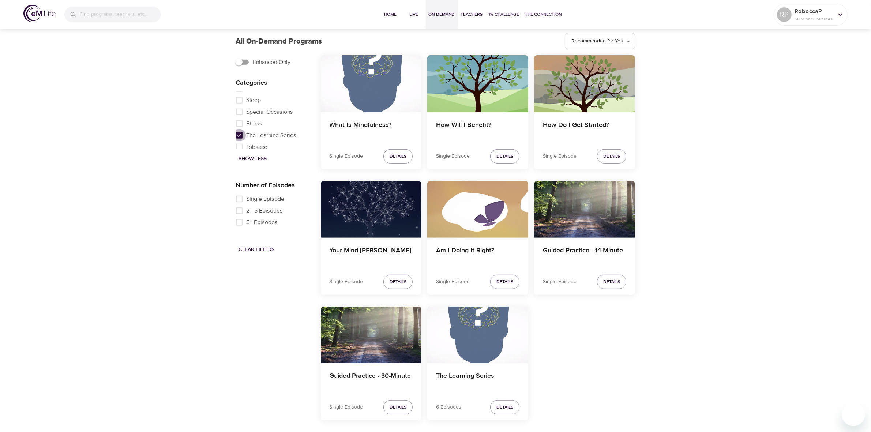
click at [238, 140] on input "The Learning Series" at bounding box center [239, 136] width 15 height 12
checkbox input "false"
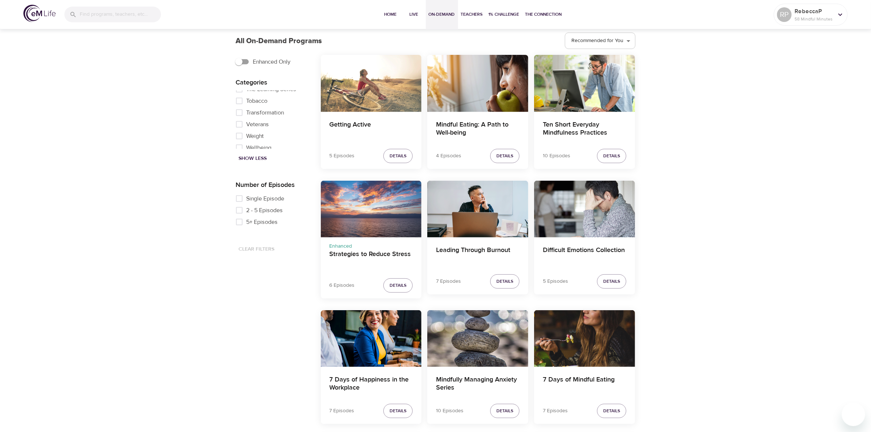
scroll to position [473, 0]
click at [260, 140] on span "Wellbeing" at bounding box center [259, 143] width 25 height 9
click at [247, 140] on input "Wellbeing" at bounding box center [239, 143] width 15 height 12
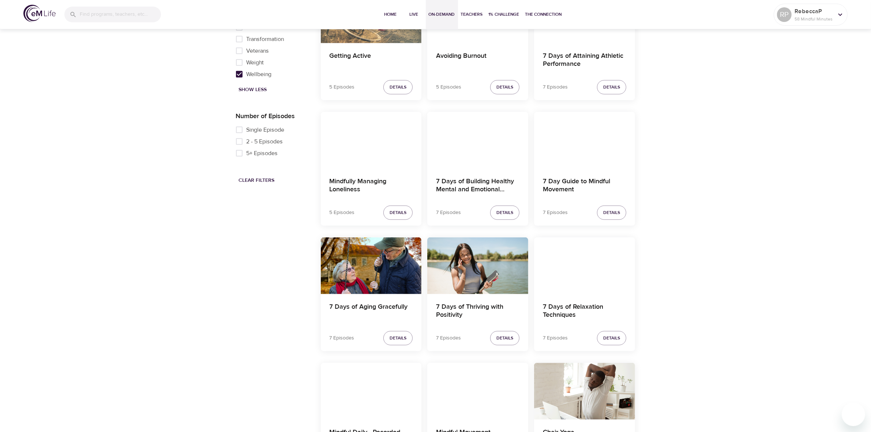
scroll to position [311, 0]
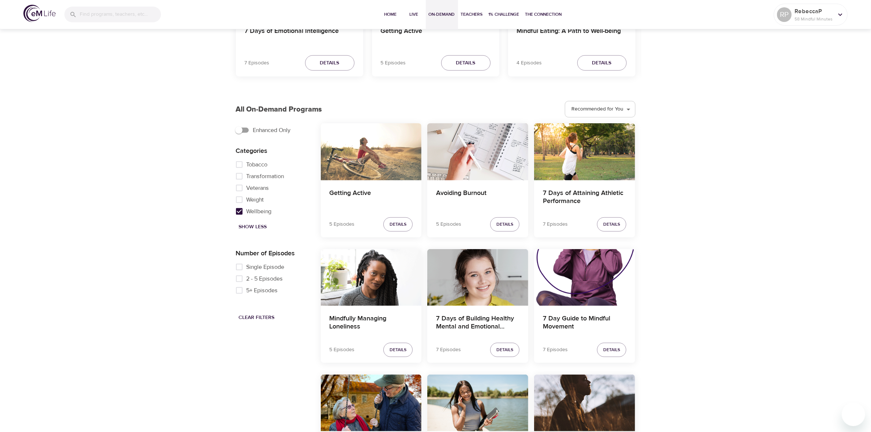
click at [260, 207] on span "Wellbeing" at bounding box center [259, 211] width 25 height 9
click at [247, 207] on input "Wellbeing" at bounding box center [239, 212] width 15 height 12
checkbox input "false"
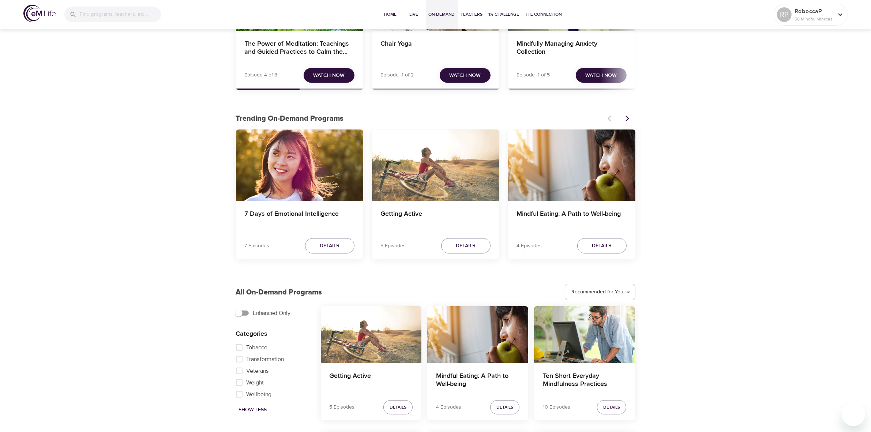
scroll to position [0, 0]
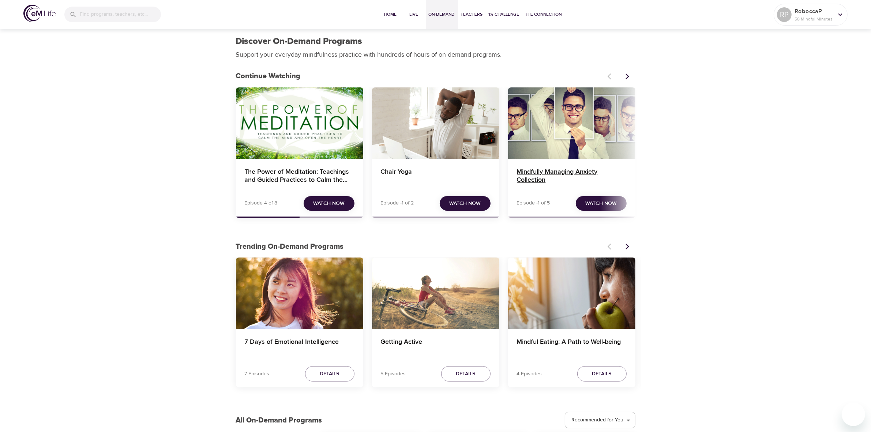
click at [531, 174] on h4 "Mindfully Managing Anxiety Collection" at bounding box center [572, 177] width 110 height 18
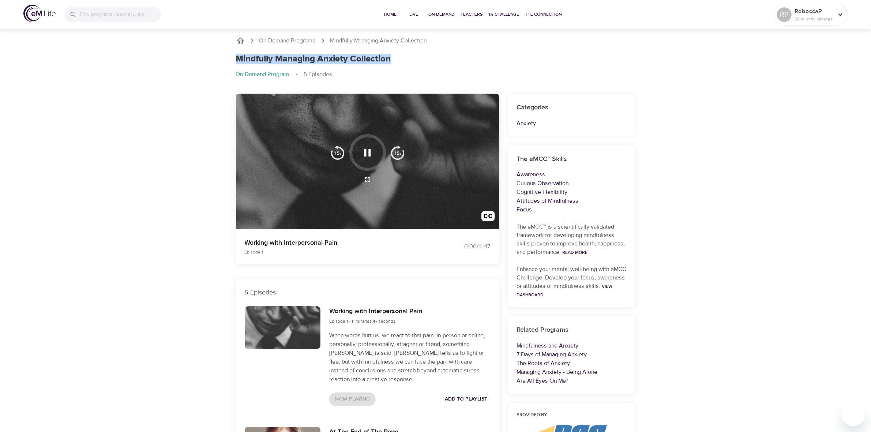
drag, startPoint x: 234, startPoint y: 57, endPoint x: 408, endPoint y: 63, distance: 174.3
click at [408, 63] on div "Mindfully Managing Anxiety Collection On-Demand Program 5 Episodes" at bounding box center [436, 69] width 408 height 40
copy h1 "Mindfully Managing Anxiety Collection"
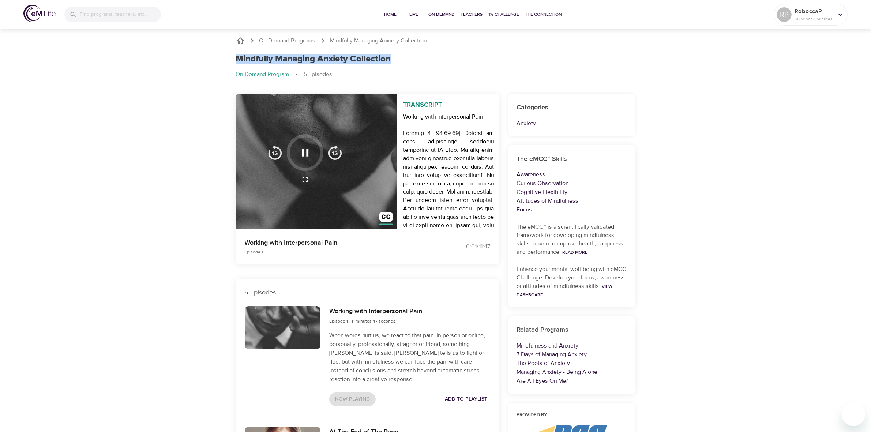
click at [308, 154] on icon "button" at bounding box center [305, 152] width 7 height 7
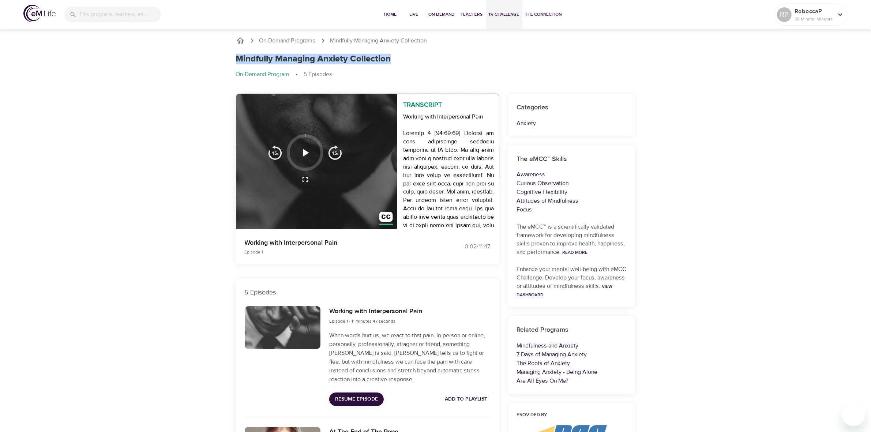
drag, startPoint x: 549, startPoint y: 15, endPoint x: 502, endPoint y: 11, distance: 47.7
click at [549, 15] on span "The Connection" at bounding box center [543, 15] width 37 height 8
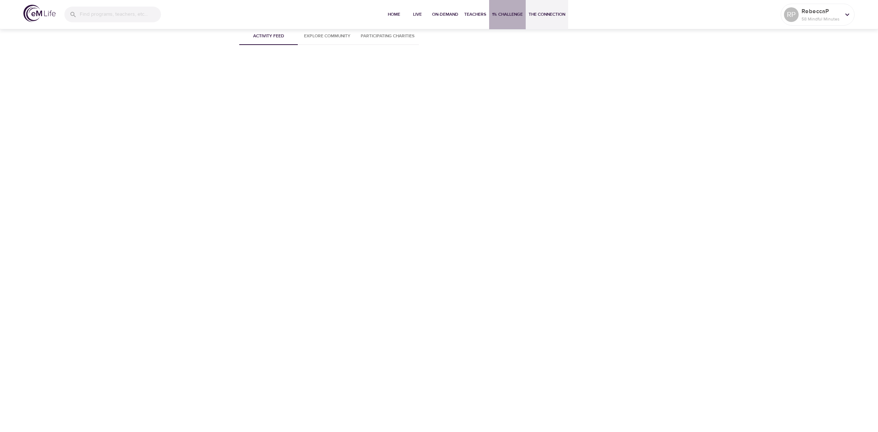
click at [498, 13] on span "1% Challenge" at bounding box center [507, 15] width 31 height 8
click at [394, 15] on span "Home" at bounding box center [394, 15] width 18 height 8
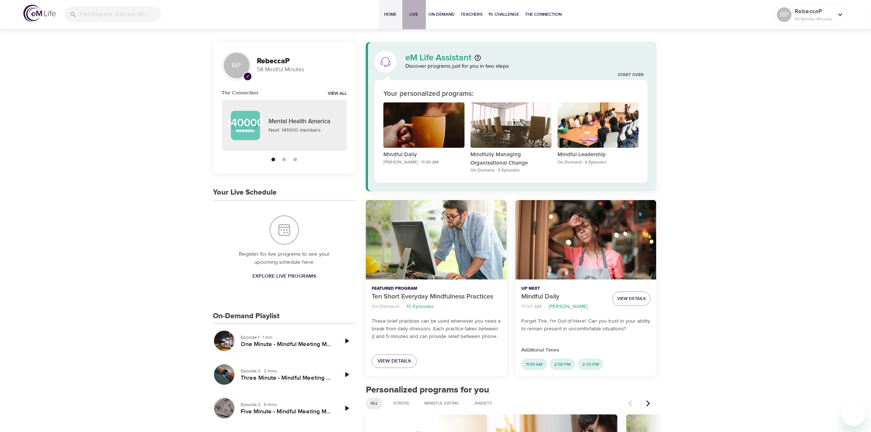
click at [414, 11] on span "Live" at bounding box center [414, 15] width 18 height 8
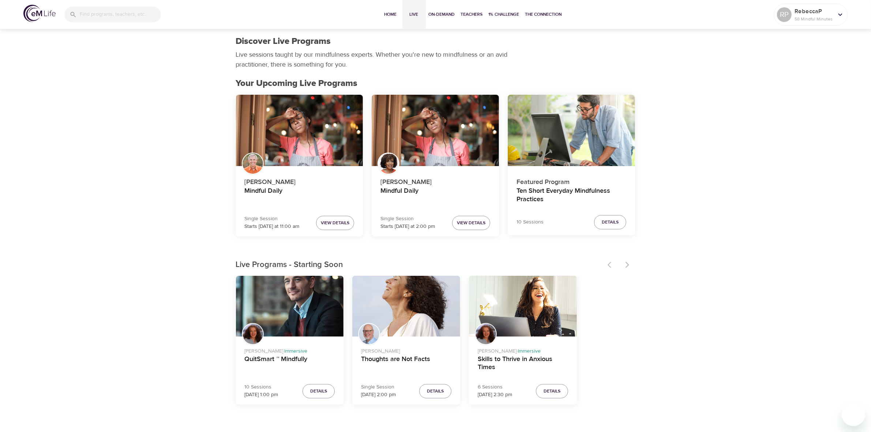
scroll to position [46, 0]
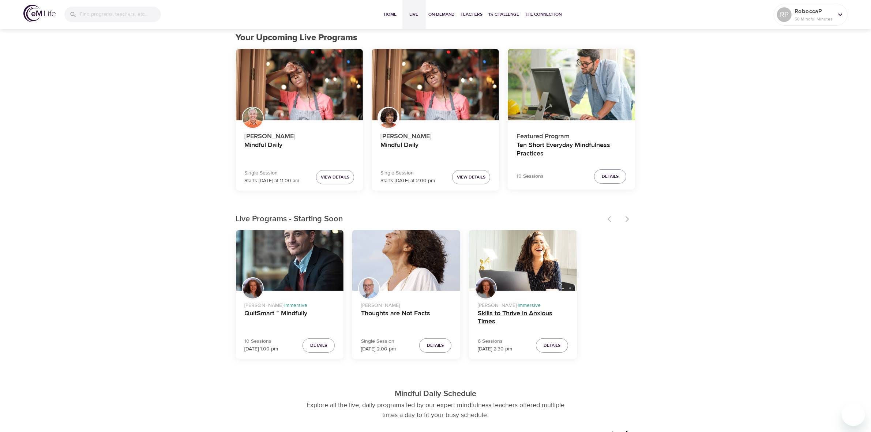
click at [498, 315] on h4 "Skills to Thrive in Anxious Times" at bounding box center [523, 319] width 90 height 18
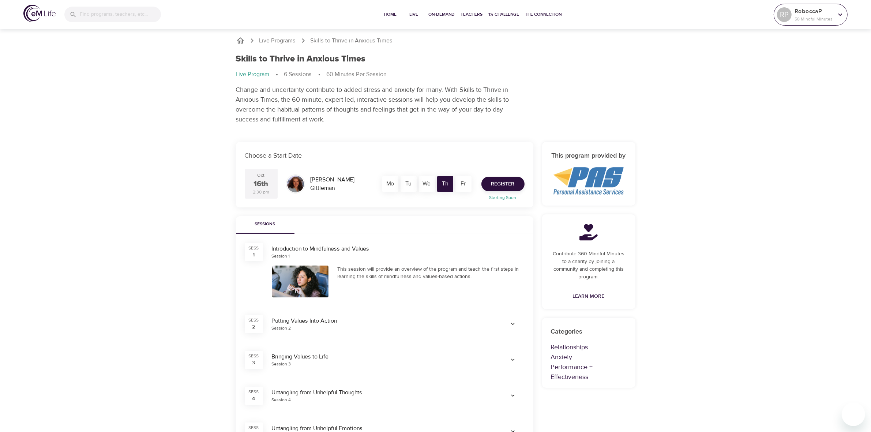
click at [805, 16] on p "58 Mindful Minutes" at bounding box center [814, 19] width 39 height 7
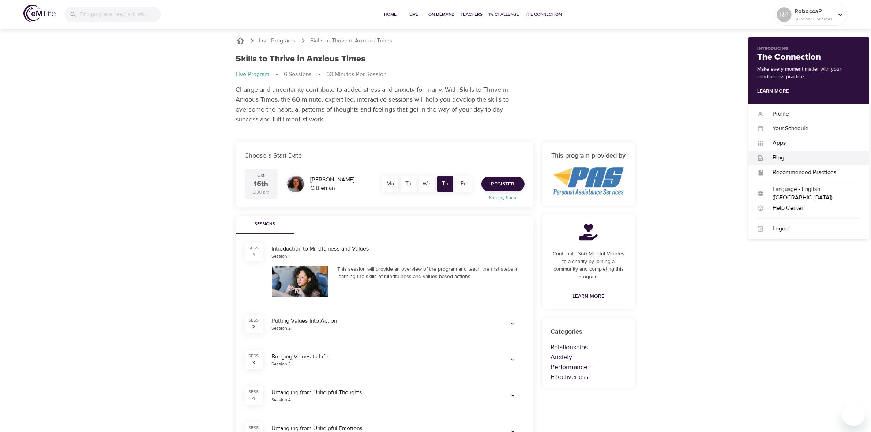
click at [784, 155] on div "Blog" at bounding box center [812, 158] width 97 height 8
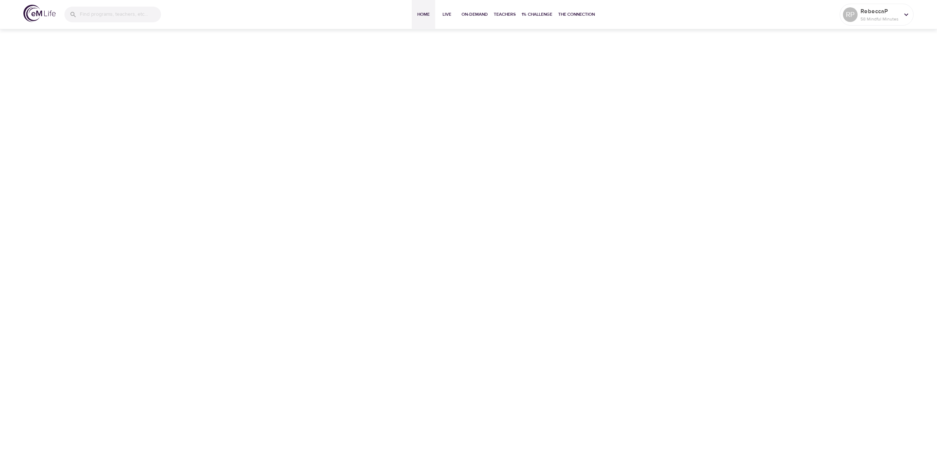
click at [423, 14] on span "Home" at bounding box center [424, 15] width 18 height 8
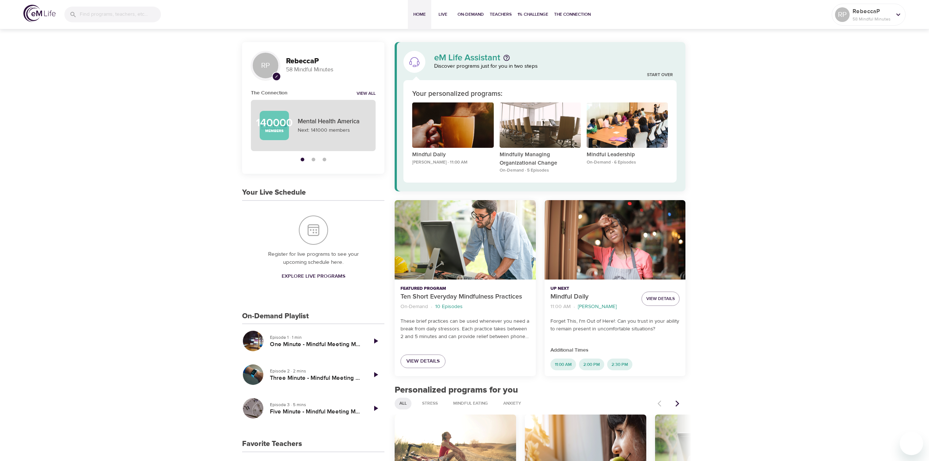
click at [350, 131] on p "Next: 141000 members" at bounding box center [332, 131] width 69 height 8
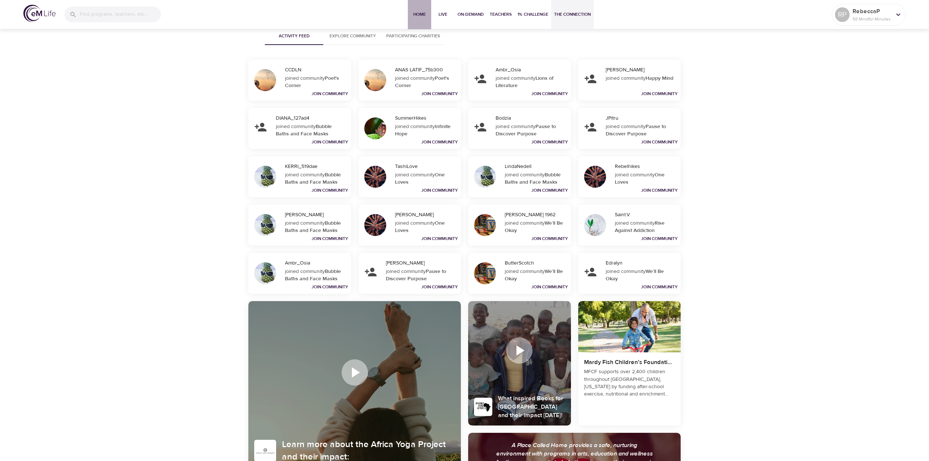
click at [413, 12] on span "Home" at bounding box center [420, 15] width 18 height 8
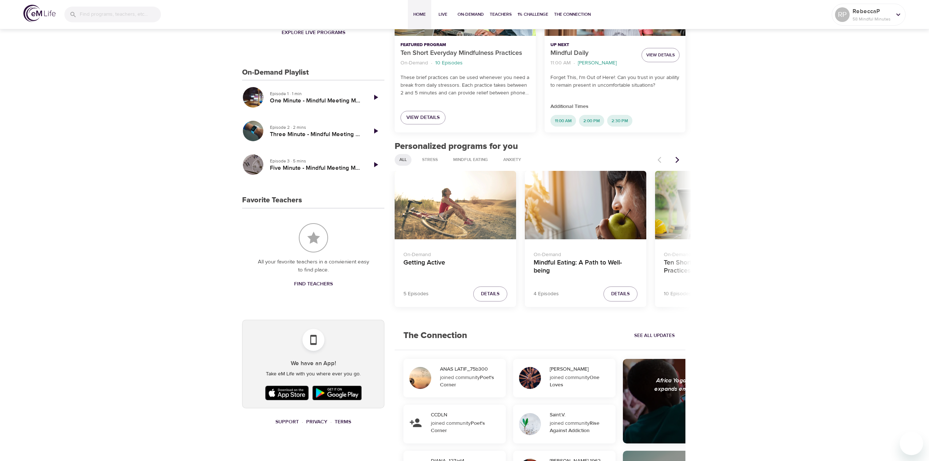
scroll to position [146, 0]
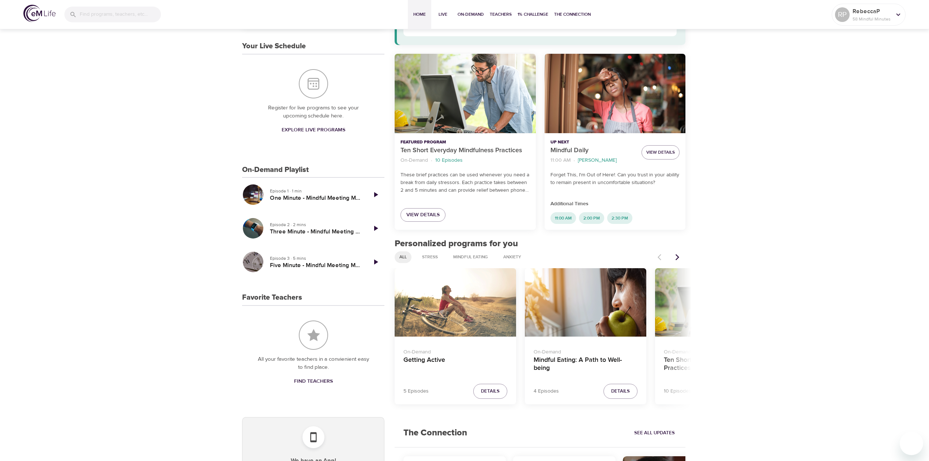
click at [406, 255] on span "All" at bounding box center [403, 257] width 16 height 6
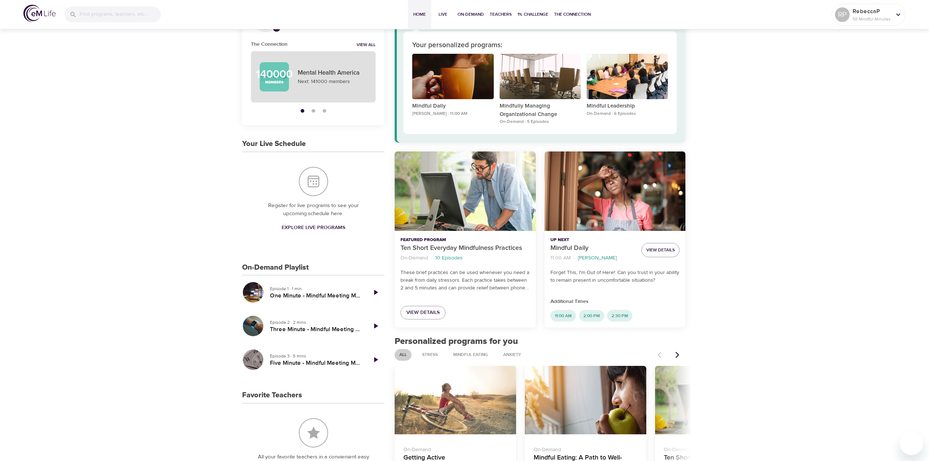
scroll to position [0, 0]
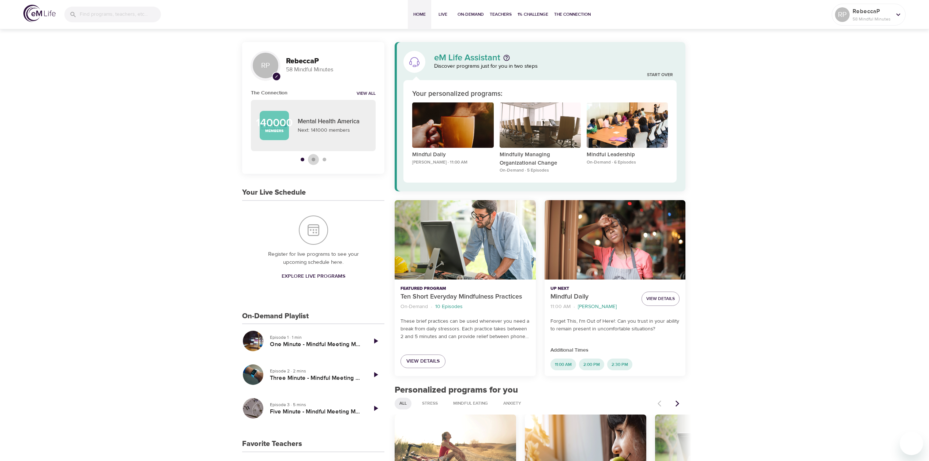
click at [312, 160] on div "button" at bounding box center [314, 160] width 4 height 4
click at [323, 159] on div "button" at bounding box center [325, 160] width 4 height 4
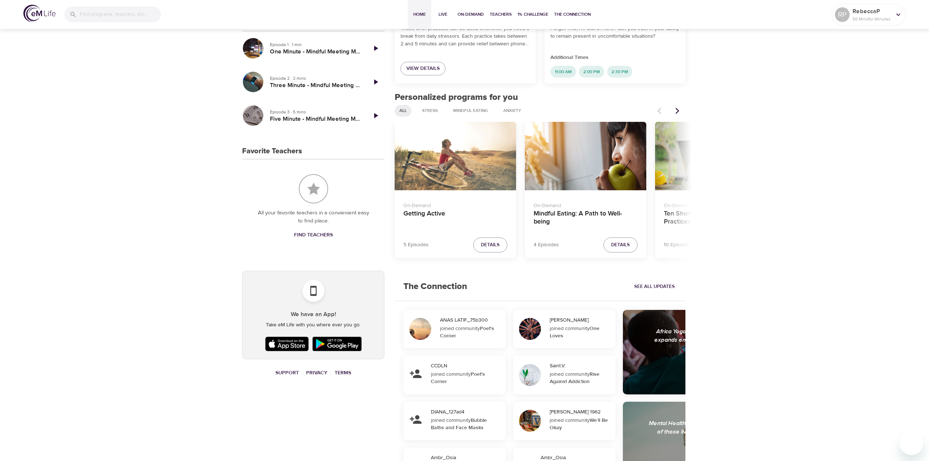
scroll to position [244, 0]
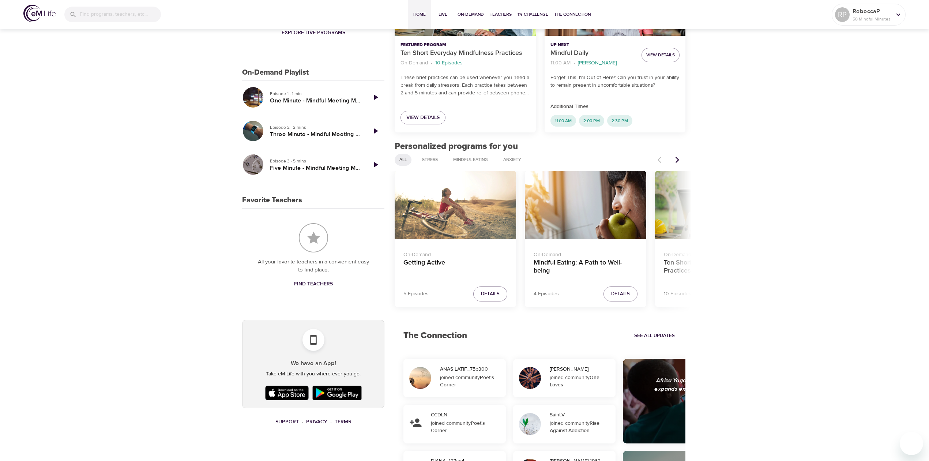
click at [277, 72] on h3 "On-Demand Playlist" at bounding box center [275, 72] width 67 height 8
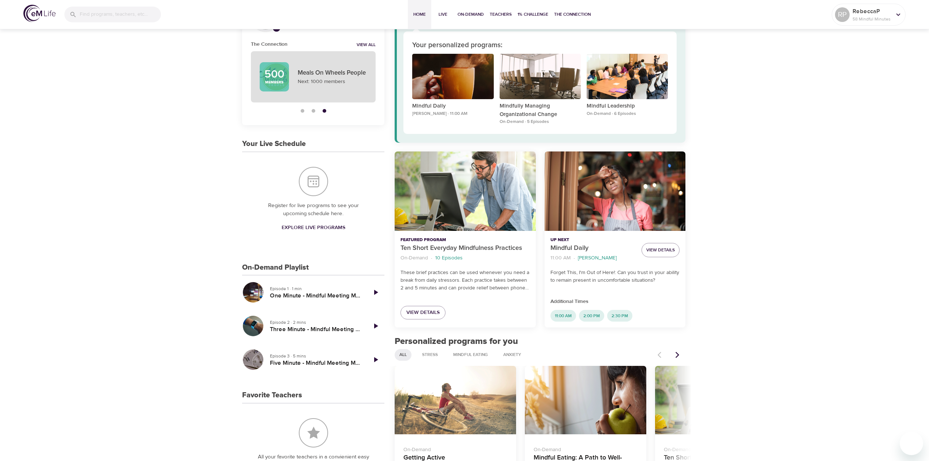
scroll to position [0, 0]
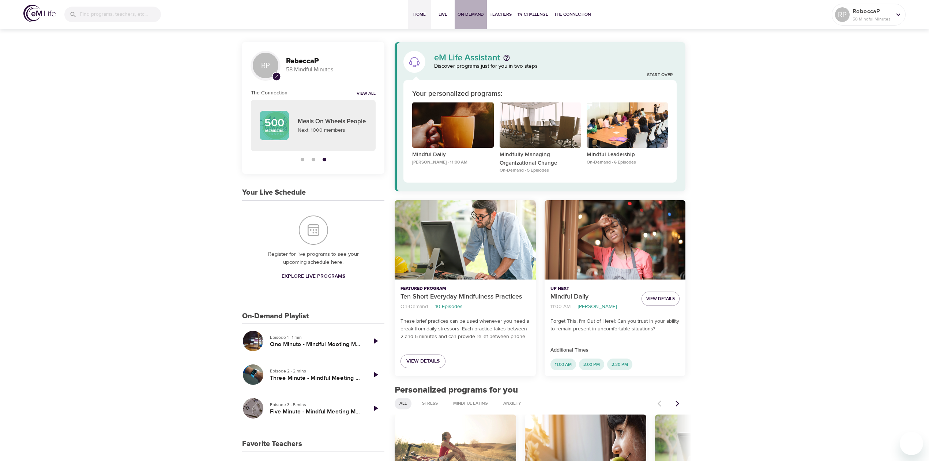
click at [464, 14] on span "On-Demand" at bounding box center [471, 15] width 26 height 8
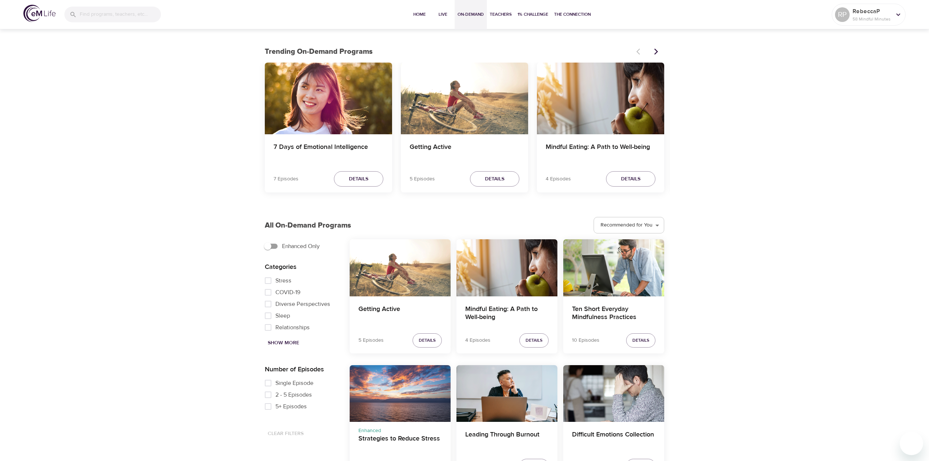
scroll to position [97, 0]
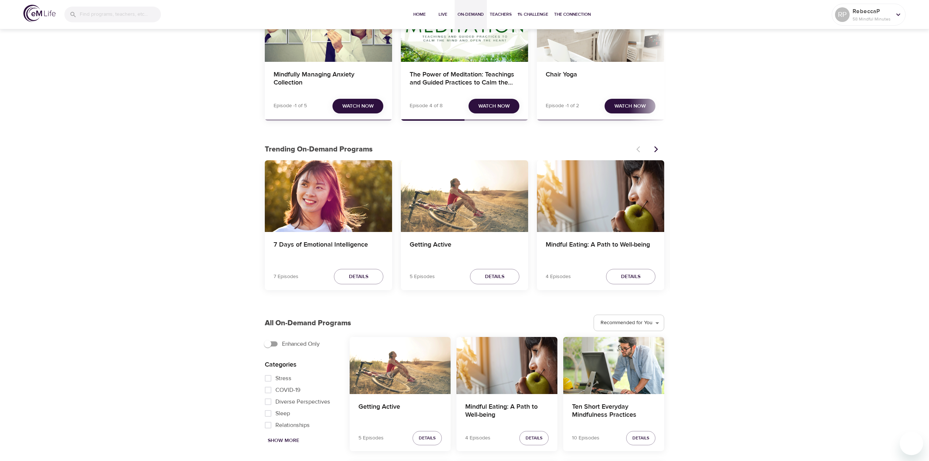
click at [285, 376] on span "Stress" at bounding box center [283, 378] width 16 height 9
click at [275, 376] on input "Stress" at bounding box center [268, 378] width 15 height 12
checkbox input "true"
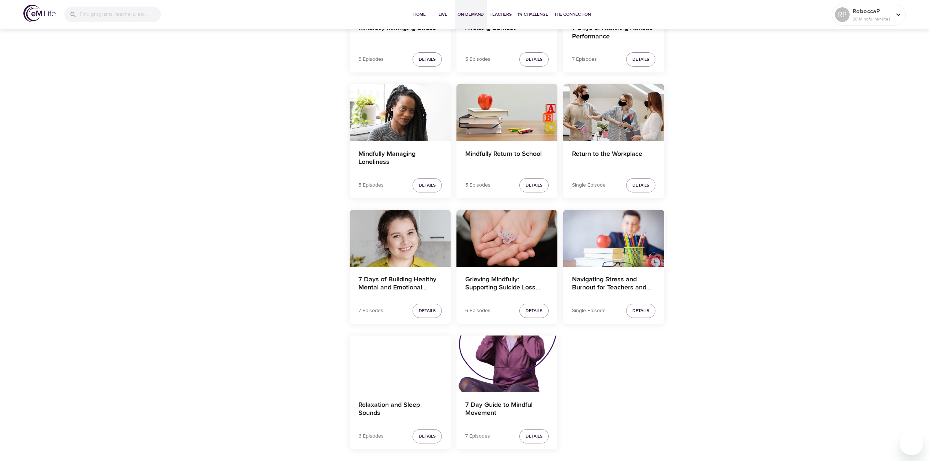
scroll to position [793, 0]
